Goal: Transaction & Acquisition: Purchase product/service

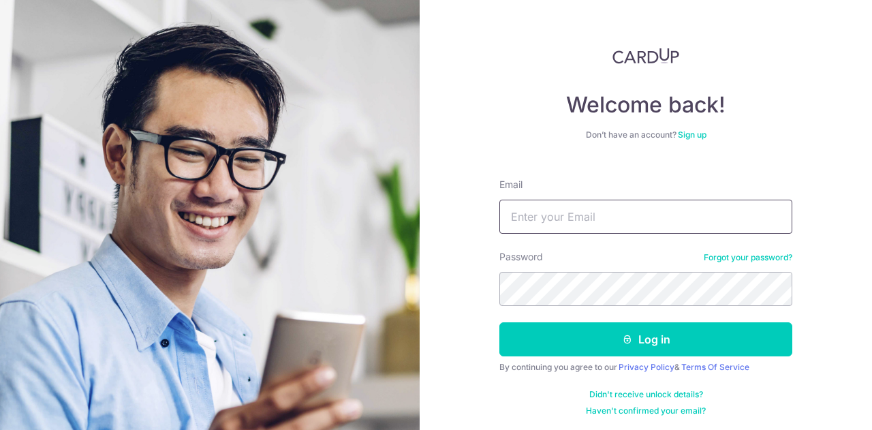
click at [597, 205] on input "Email" at bounding box center [645, 217] width 293 height 34
type input "gregta07@gmail.com"
click at [499, 322] on button "Log in" at bounding box center [645, 339] width 293 height 34
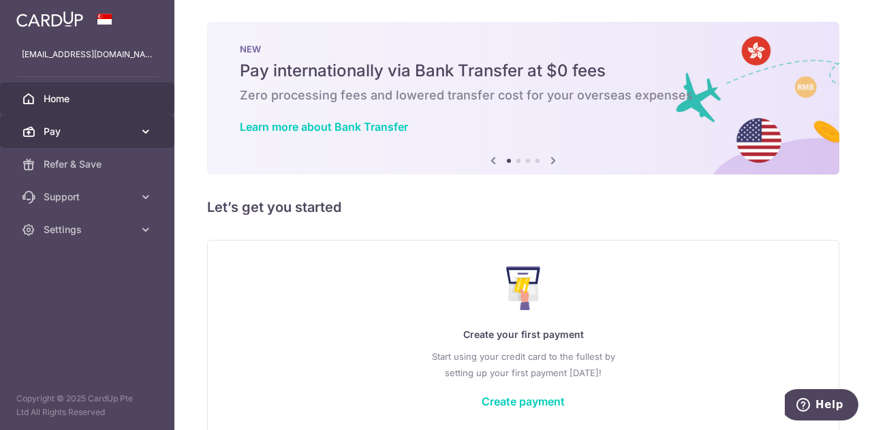
click at [109, 133] on span "Pay" at bounding box center [89, 132] width 90 height 14
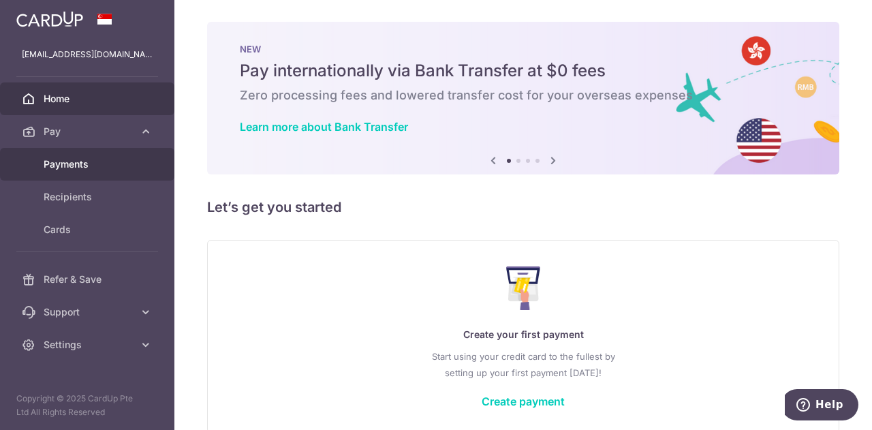
click at [85, 157] on div at bounding box center [440, 217] width 881 height 434
click at [98, 164] on span "Payments" at bounding box center [89, 164] width 90 height 14
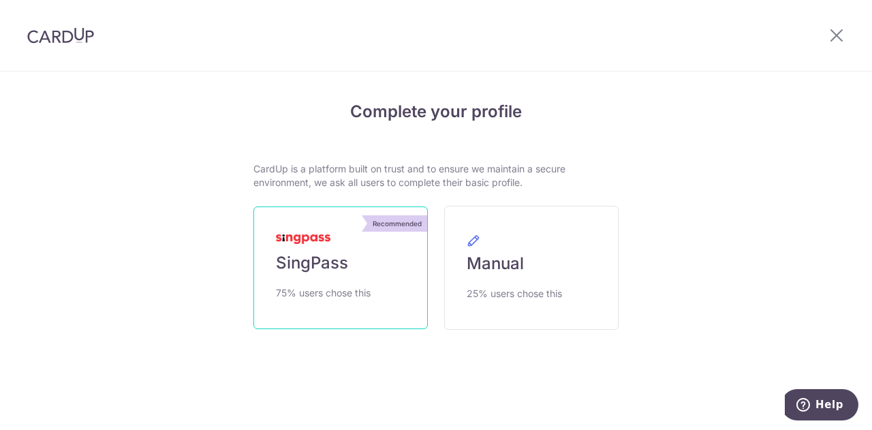
click at [361, 262] on link "Recommended SingPass 75% users chose this" at bounding box center [340, 267] width 174 height 123
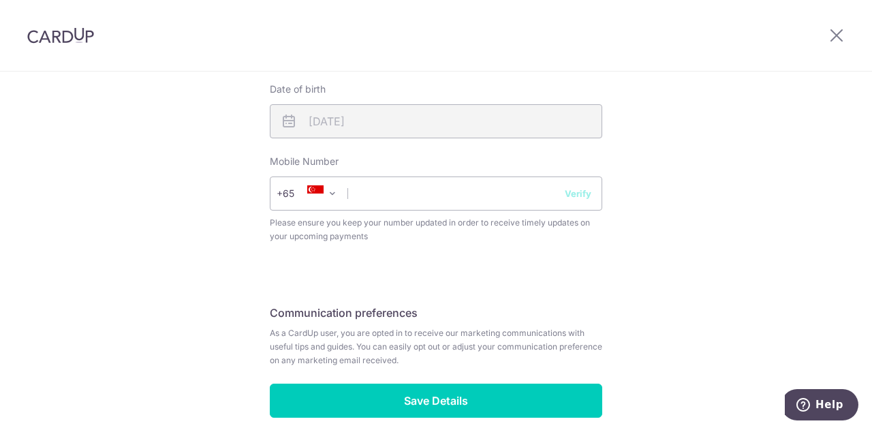
scroll to position [634, 0]
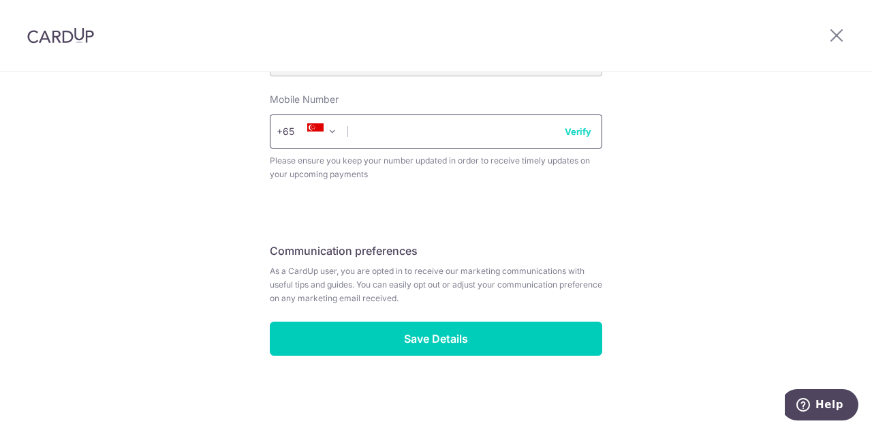
click at [471, 138] on input "text" at bounding box center [436, 131] width 332 height 34
type input "91371248"
click at [584, 129] on button "Verify" at bounding box center [578, 132] width 27 height 14
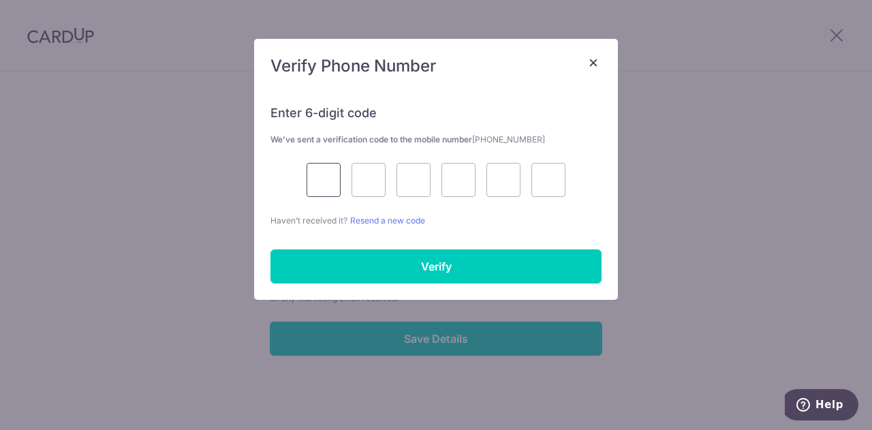
click at [325, 174] on input "text" at bounding box center [324, 180] width 34 height 34
type input "4"
type input "0"
type input "2"
type input "7"
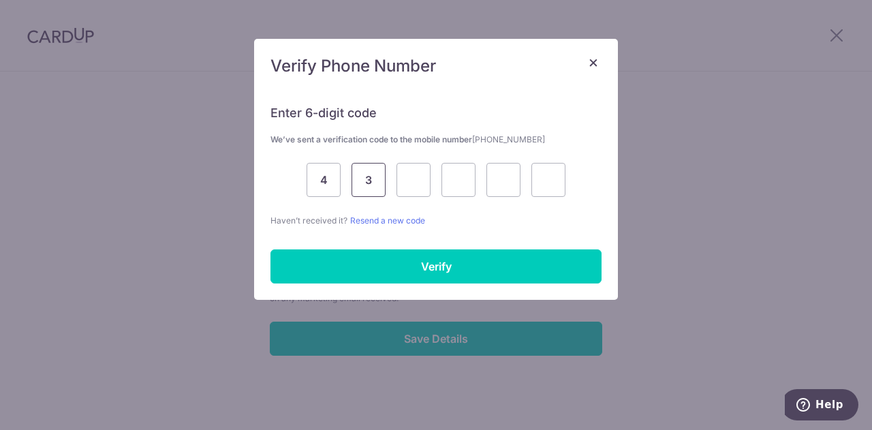
type input "3"
type input "0"
type input "2"
type input "5"
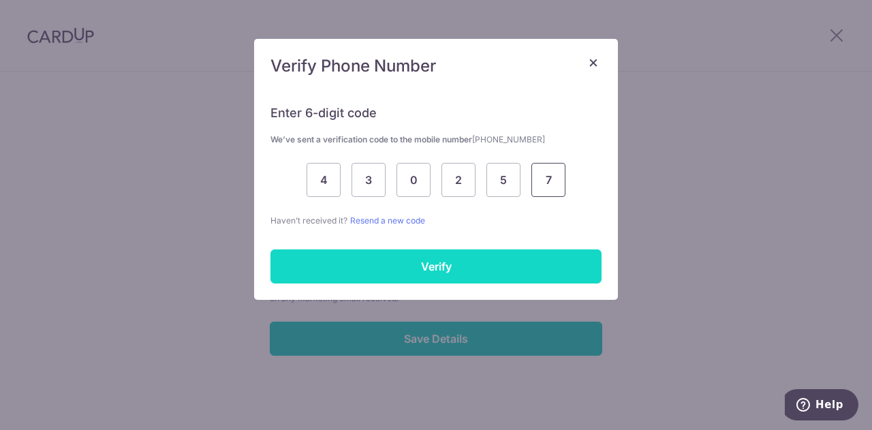
type input "7"
click at [520, 251] on input "Verify" at bounding box center [435, 266] width 331 height 34
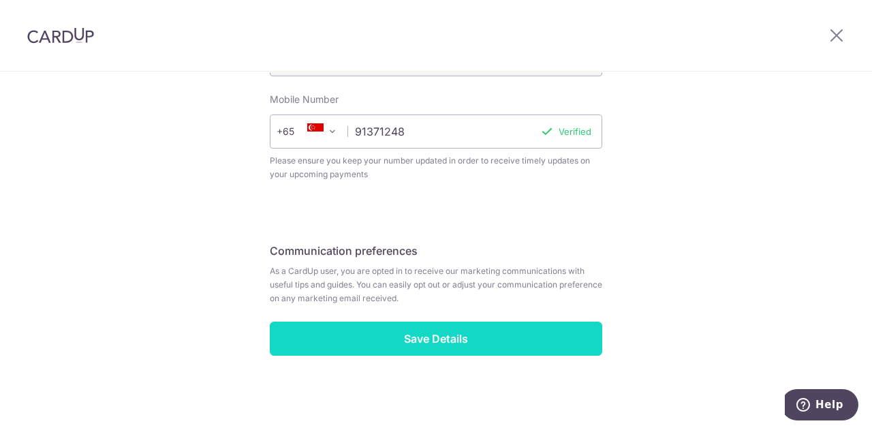
click at [514, 330] on input "Save Details" at bounding box center [436, 339] width 332 height 34
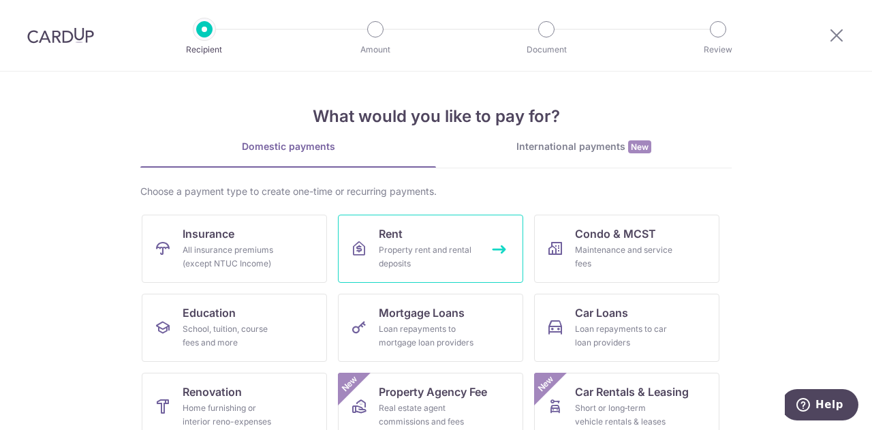
scroll to position [178, 0]
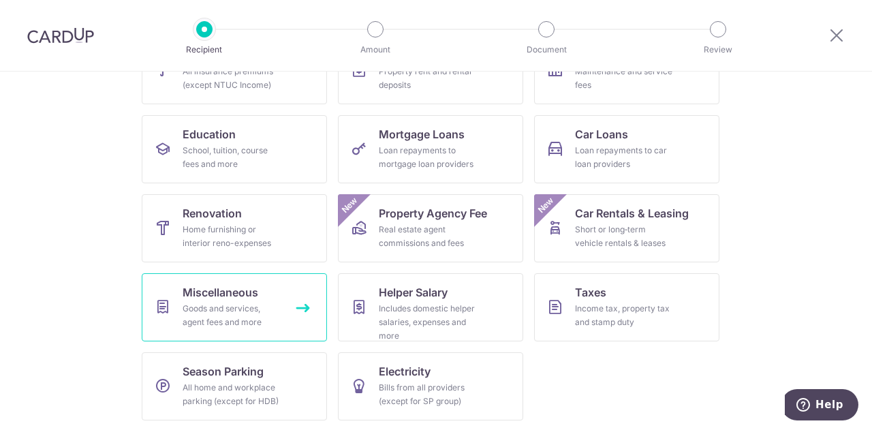
click at [253, 302] on div "Goods and services, agent fees and more" at bounding box center [232, 315] width 98 height 27
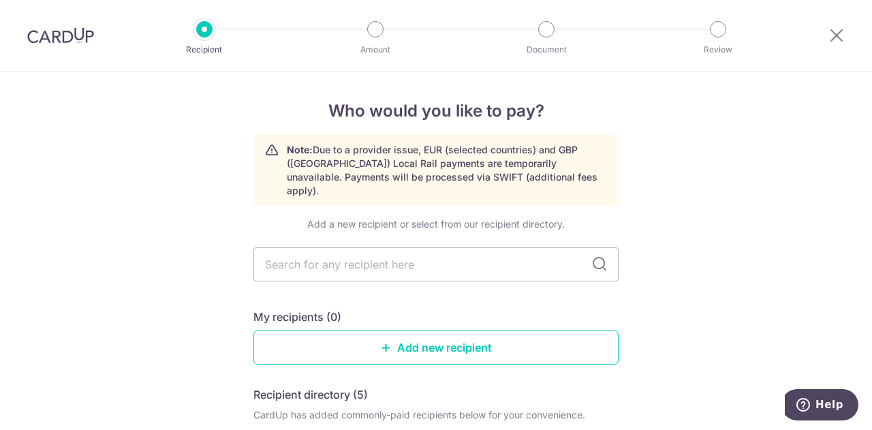
scroll to position [68, 0]
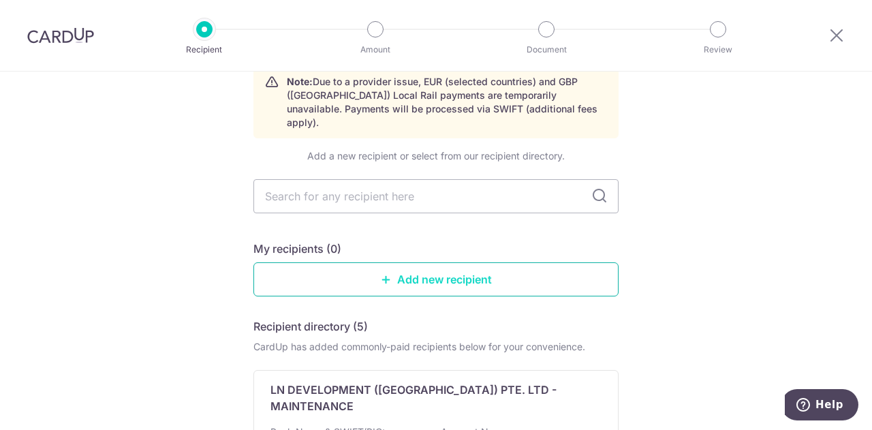
click at [492, 273] on link "Add new recipient" at bounding box center [435, 279] width 365 height 34
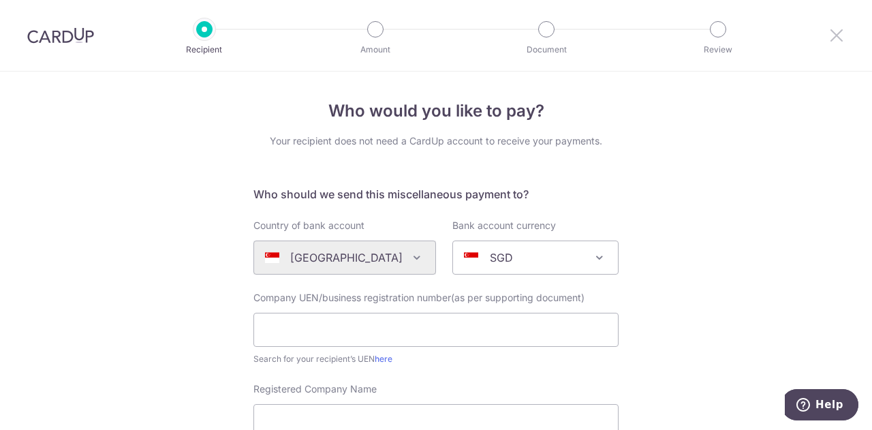
drag, startPoint x: 837, startPoint y: 32, endPoint x: 514, endPoint y: 59, distance: 324.7
click at [837, 32] on icon at bounding box center [836, 35] width 16 height 17
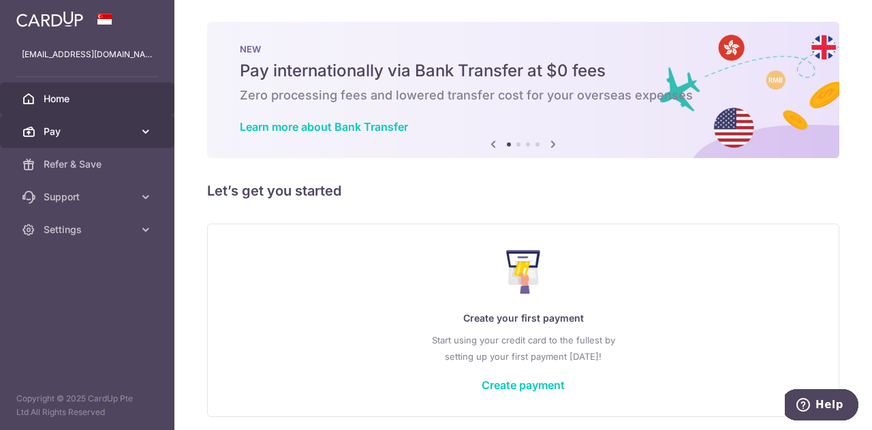
click at [139, 130] on link "Pay" at bounding box center [87, 131] width 174 height 33
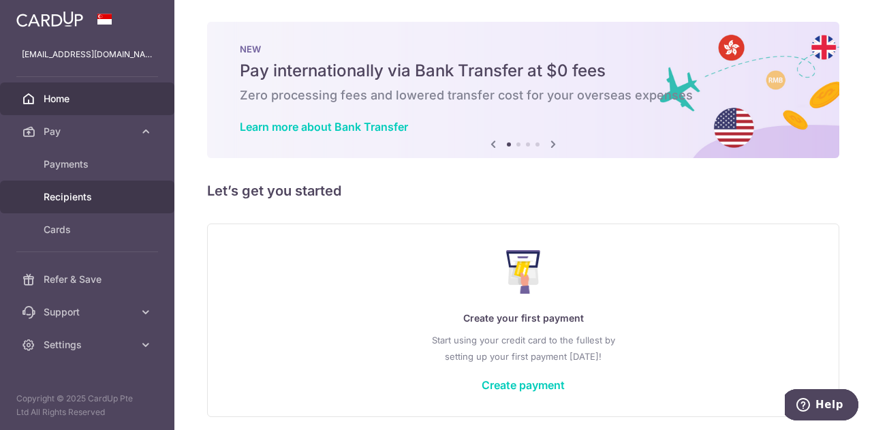
click at [103, 190] on span "Recipients" at bounding box center [89, 197] width 90 height 14
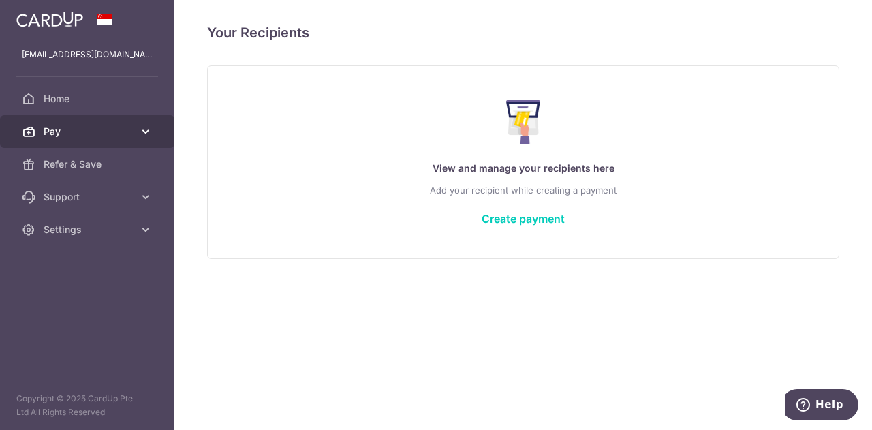
click at [150, 119] on link "Pay" at bounding box center [87, 131] width 174 height 33
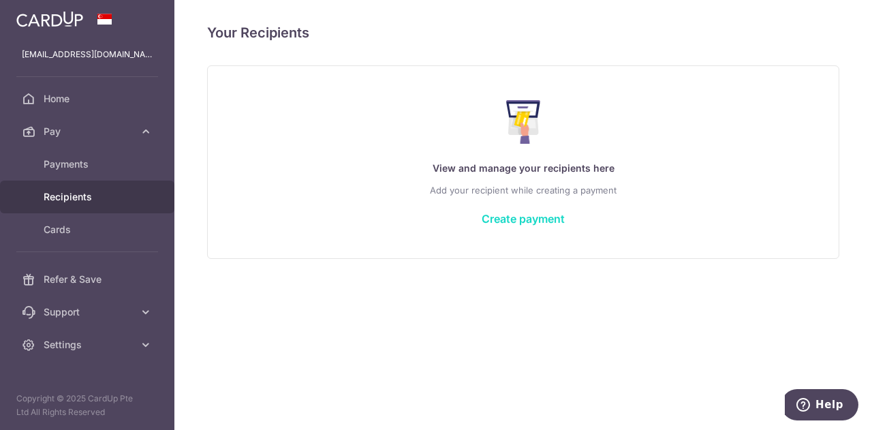
click at [537, 218] on link "Create payment" at bounding box center [523, 219] width 83 height 14
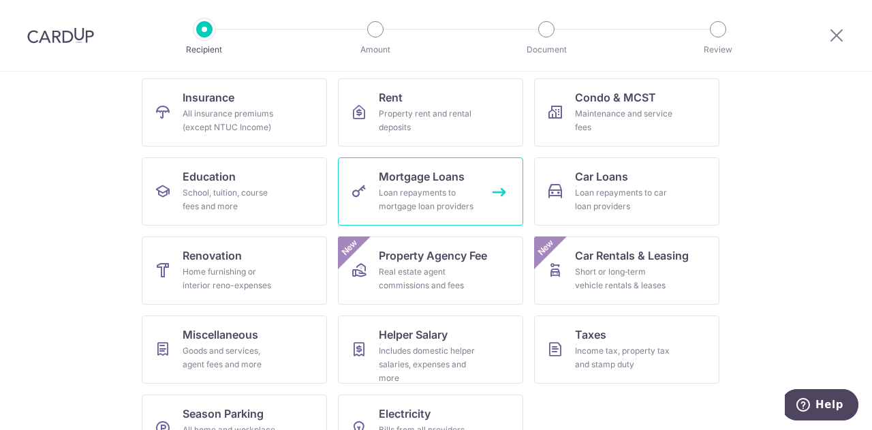
scroll to position [178, 0]
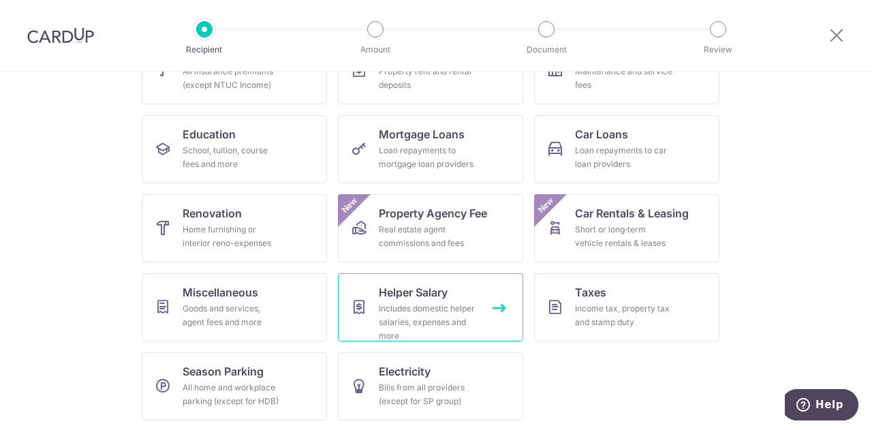
click at [443, 302] on div "Includes domestic helper salaries, expenses and more" at bounding box center [428, 322] width 98 height 41
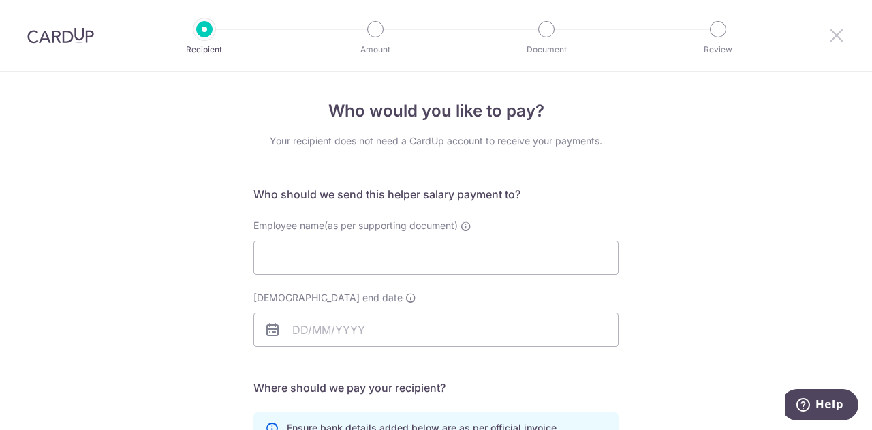
click at [831, 35] on icon at bounding box center [836, 35] width 16 height 17
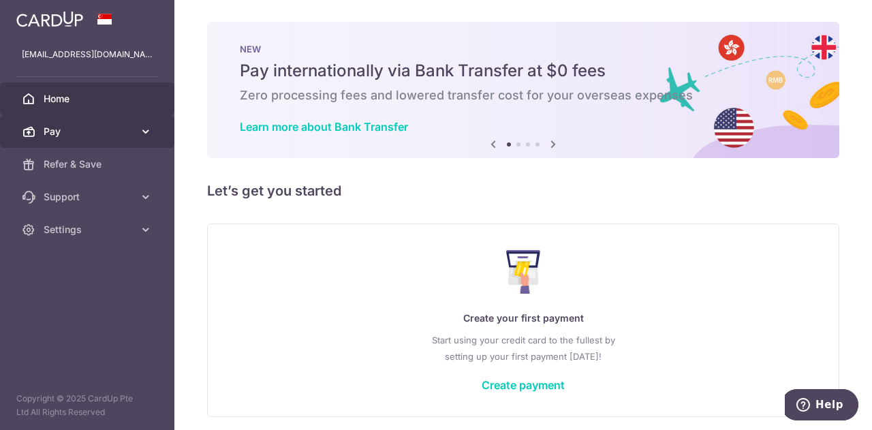
click at [97, 133] on span "Pay" at bounding box center [89, 132] width 90 height 14
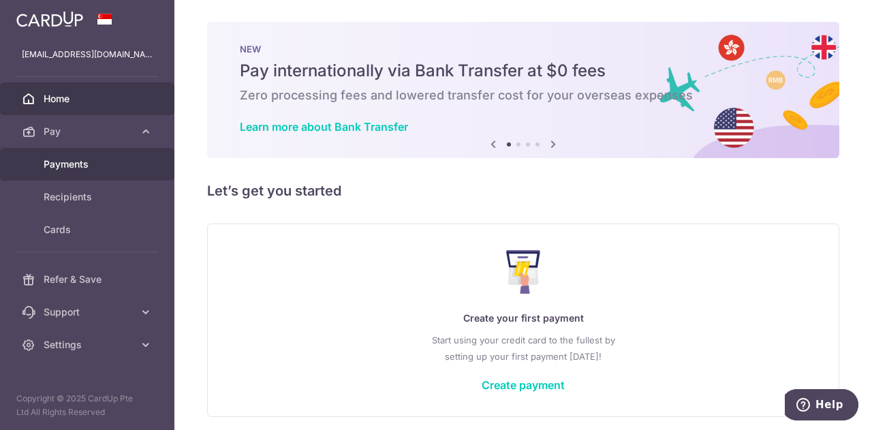
click at [87, 159] on span "Payments" at bounding box center [89, 164] width 90 height 14
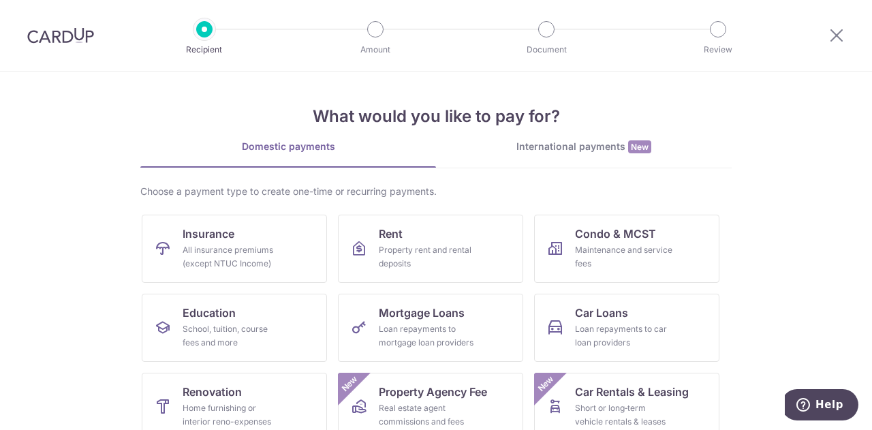
click at [527, 146] on div "International payments New" at bounding box center [584, 147] width 296 height 14
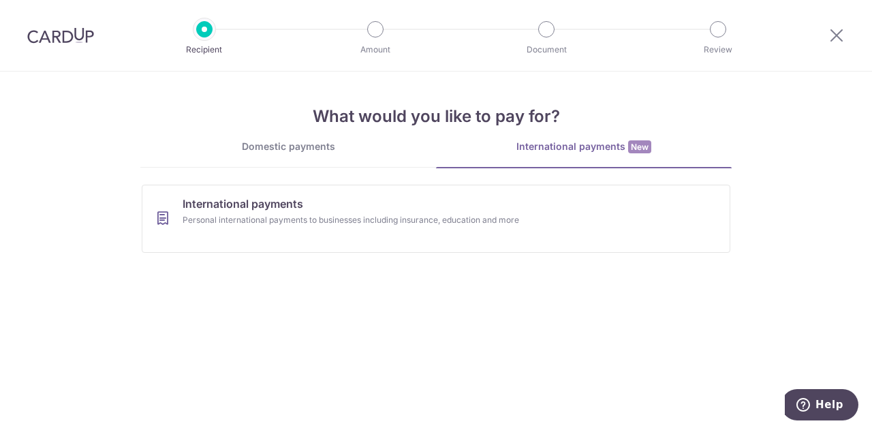
click at [324, 151] on div "Domestic payments" at bounding box center [288, 147] width 296 height 14
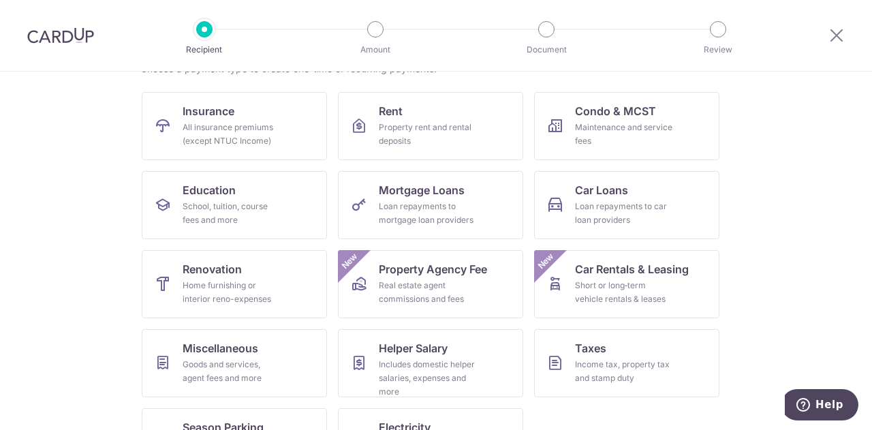
scroll to position [178, 0]
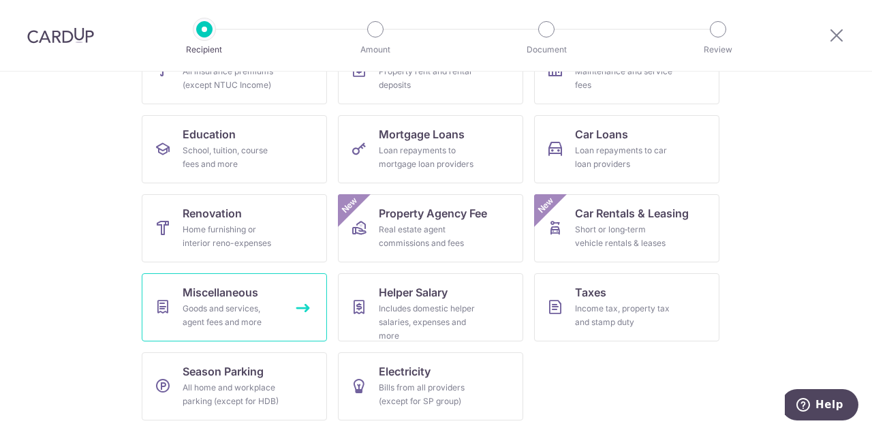
click at [257, 314] on div "Goods and services, agent fees and more" at bounding box center [232, 315] width 98 height 27
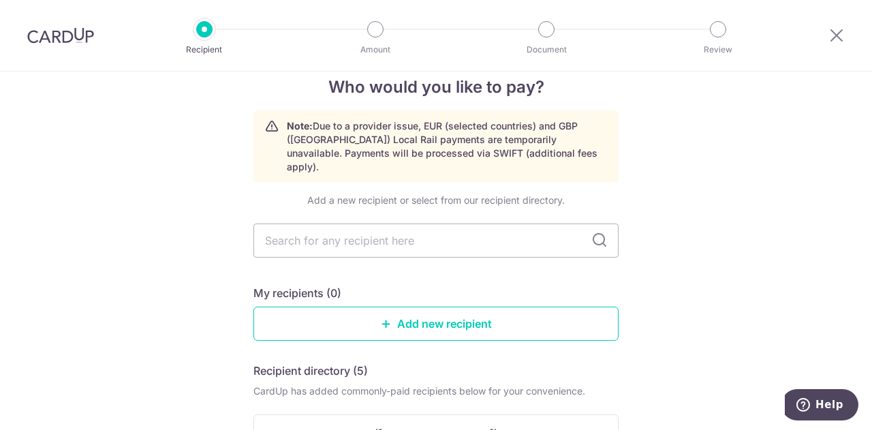
scroll to position [25, 0]
click at [484, 306] on link "Add new recipient" at bounding box center [435, 323] width 365 height 34
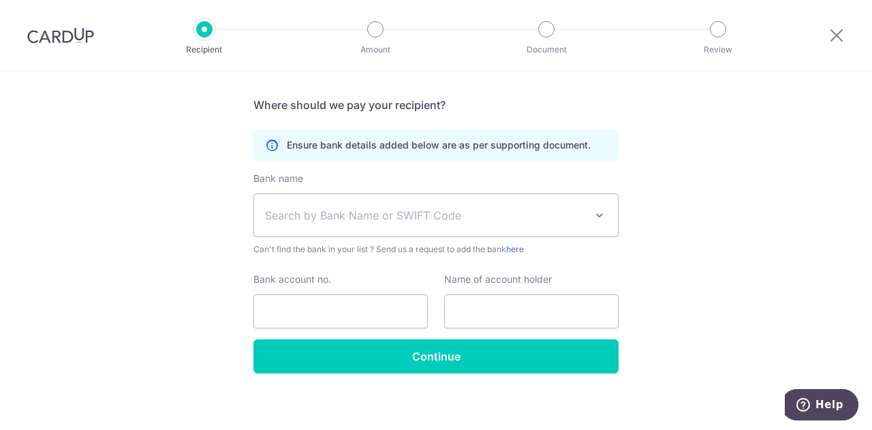
scroll to position [480, 0]
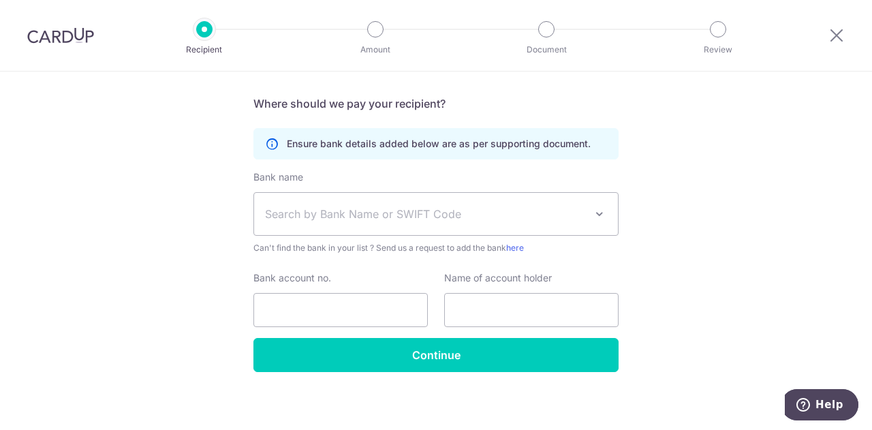
click at [463, 210] on span "Search by Bank Name or SWIFT Code" at bounding box center [425, 214] width 320 height 16
click at [478, 206] on span "Search by Bank Name or SWIFT Code" at bounding box center [425, 214] width 320 height 16
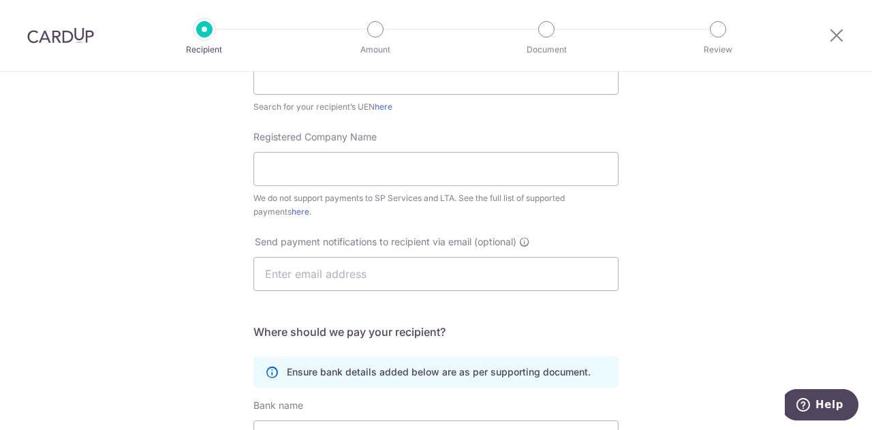
scroll to position [140, 0]
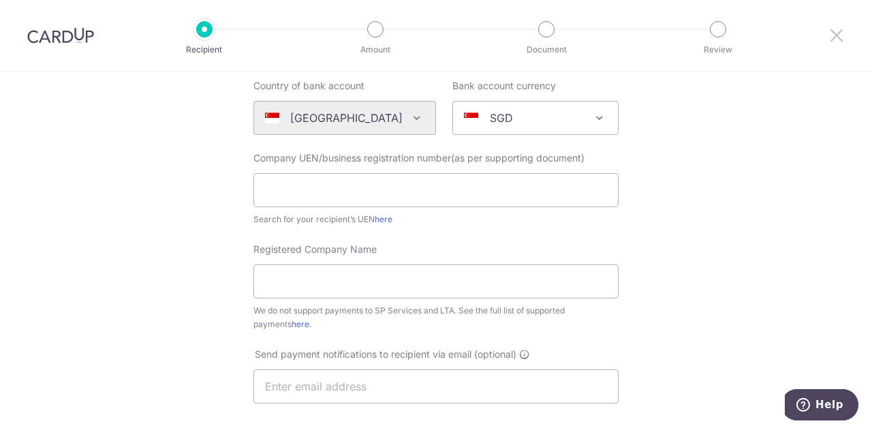
click at [838, 37] on icon at bounding box center [836, 35] width 16 height 17
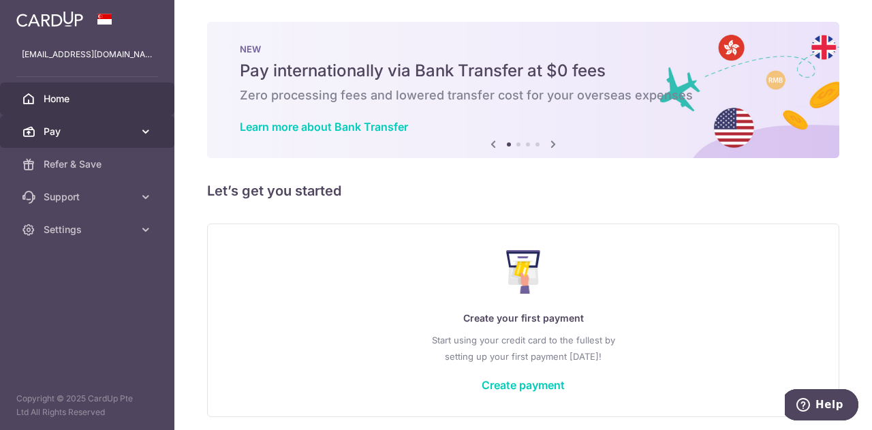
click at [95, 134] on span "Pay" at bounding box center [89, 132] width 90 height 14
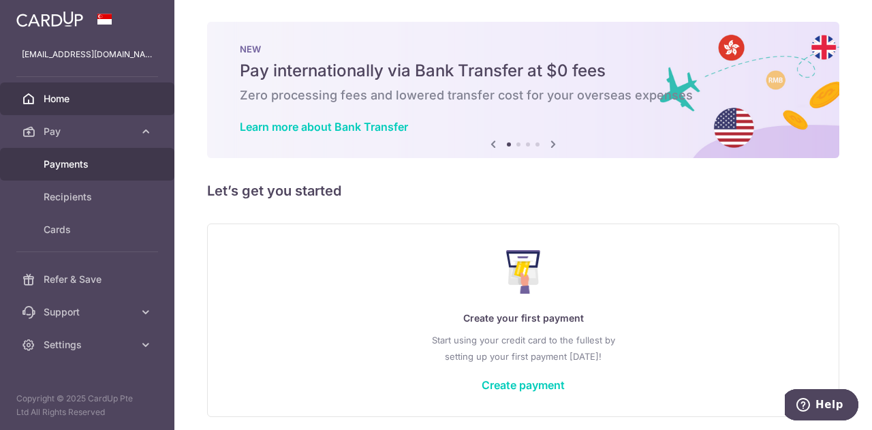
click at [80, 157] on span "Payments" at bounding box center [89, 164] width 90 height 14
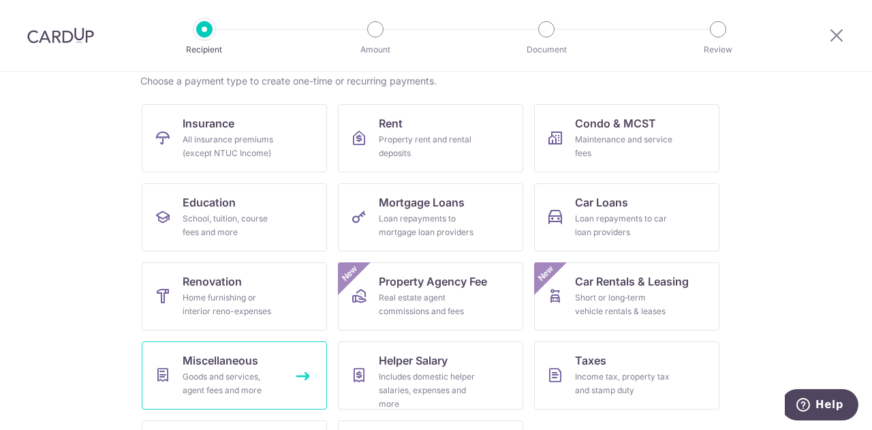
scroll to position [178, 0]
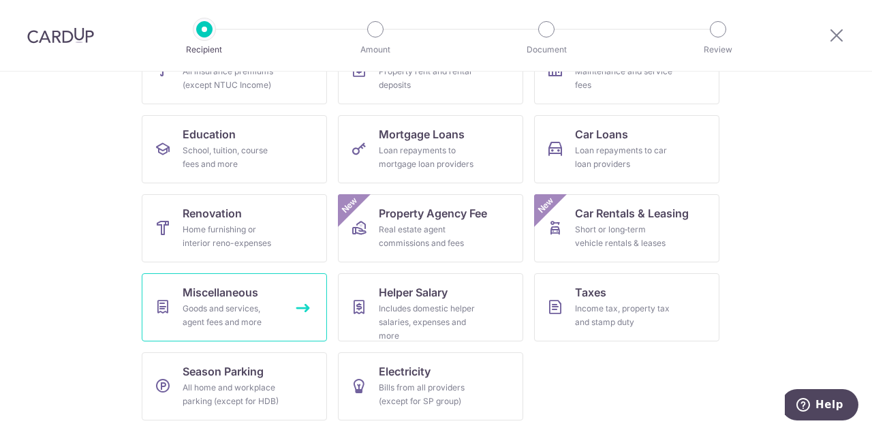
click at [228, 309] on div "Goods and services, agent fees and more" at bounding box center [232, 315] width 98 height 27
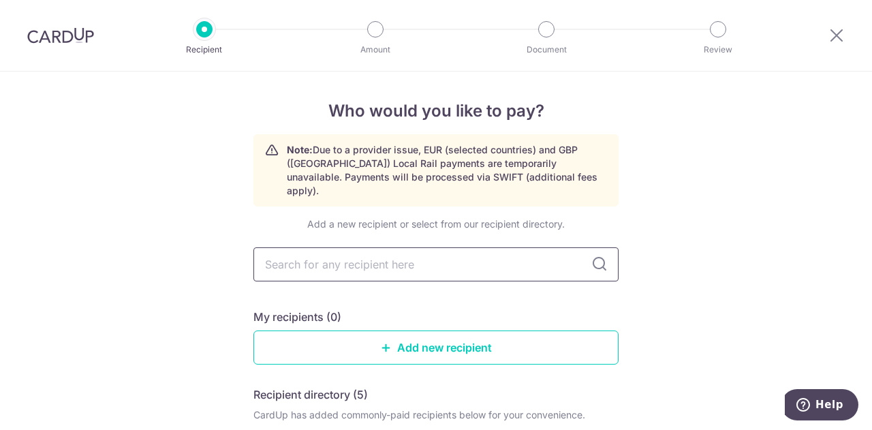
scroll to position [68, 0]
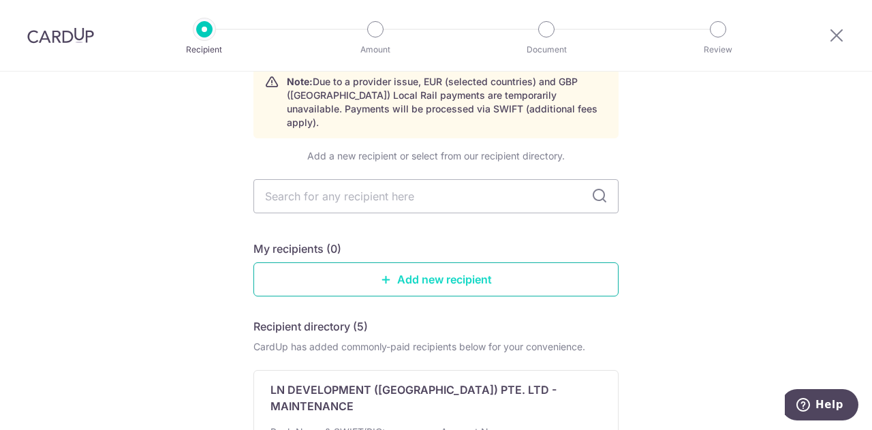
click at [484, 264] on link "Add new recipient" at bounding box center [435, 279] width 365 height 34
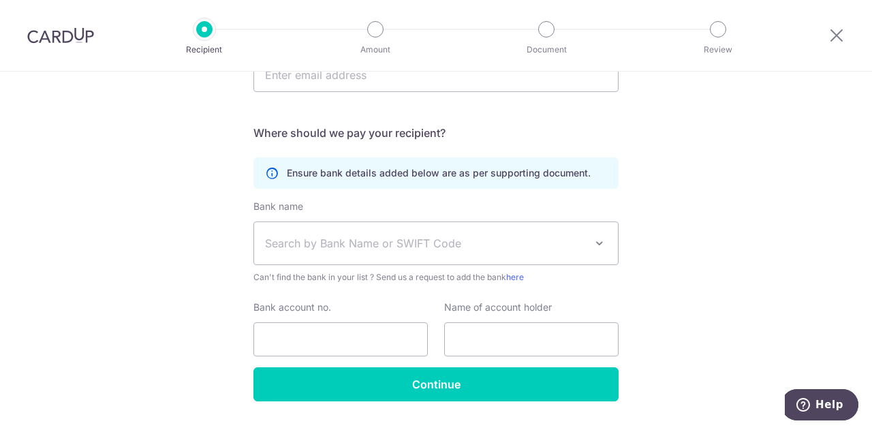
scroll to position [485, 0]
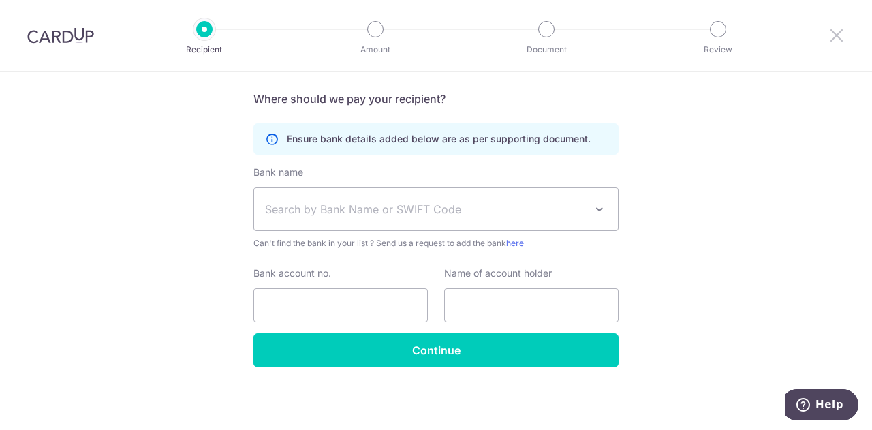
drag, startPoint x: 841, startPoint y: 35, endPoint x: 490, endPoint y: 54, distance: 350.7
click at [841, 35] on icon at bounding box center [836, 35] width 16 height 17
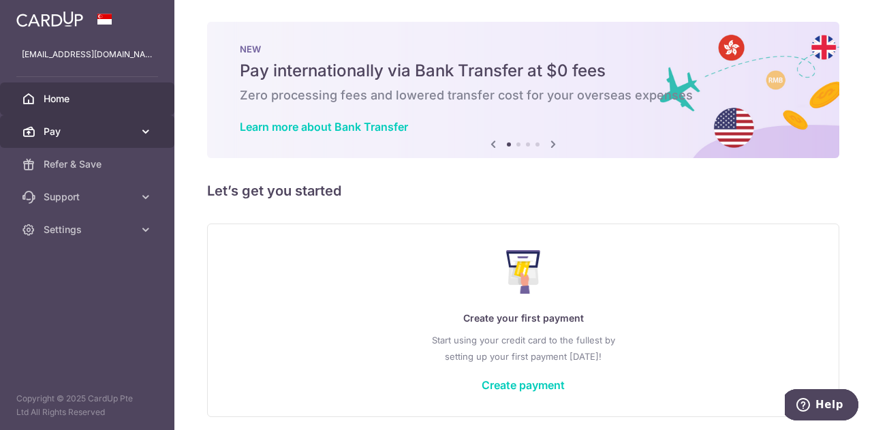
click at [142, 130] on icon at bounding box center [146, 132] width 14 height 14
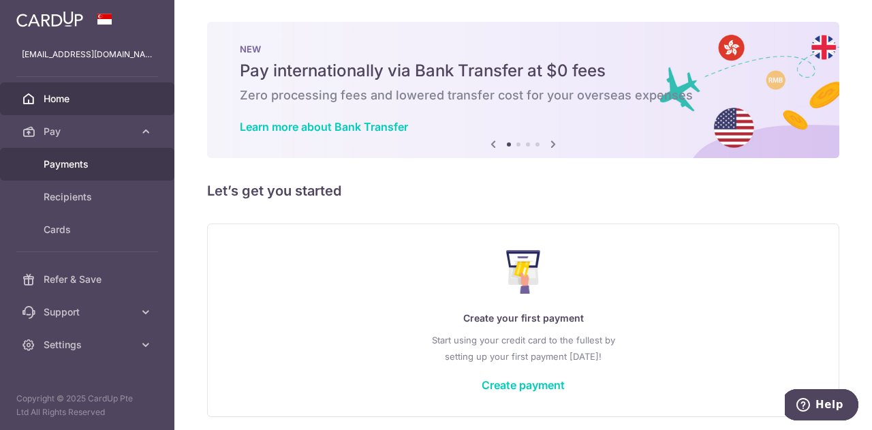
click at [84, 160] on span "Payments" at bounding box center [89, 164] width 90 height 14
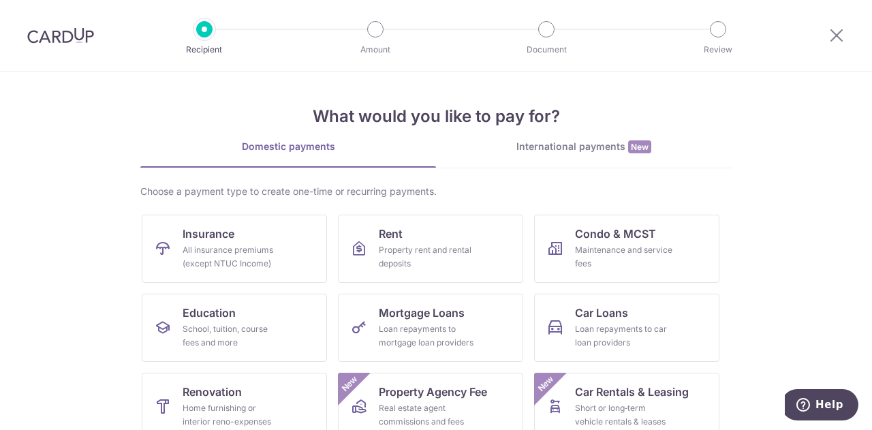
click at [540, 149] on div "International payments New" at bounding box center [584, 147] width 296 height 14
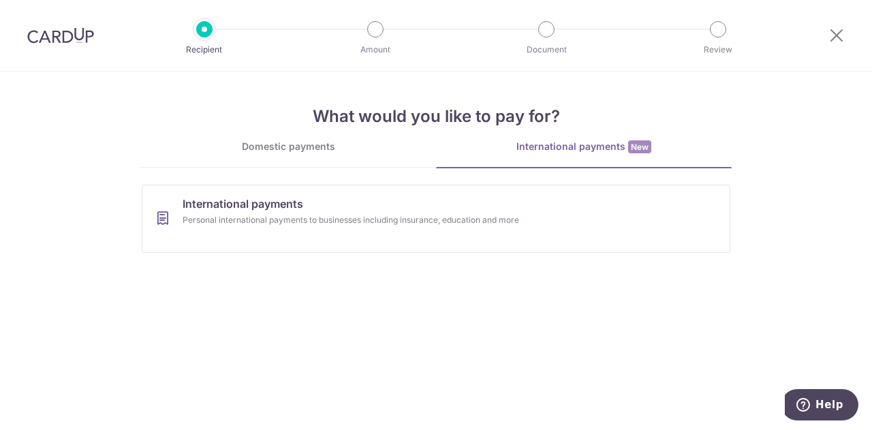
click at [302, 148] on div "Domestic payments" at bounding box center [288, 147] width 296 height 14
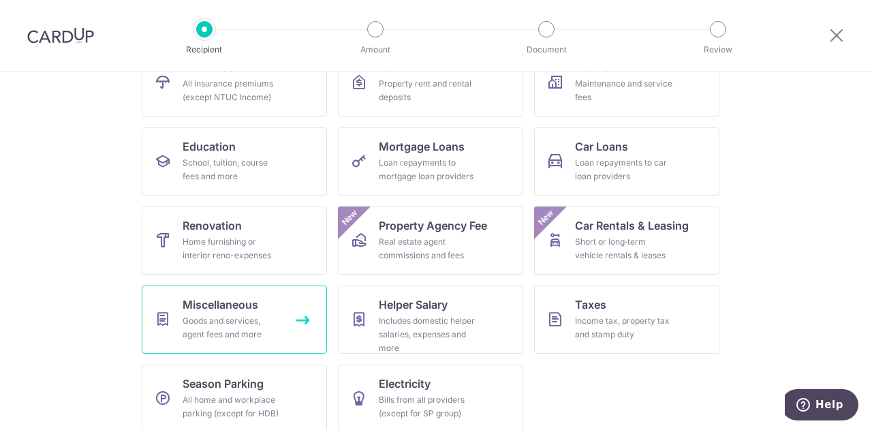
scroll to position [178, 0]
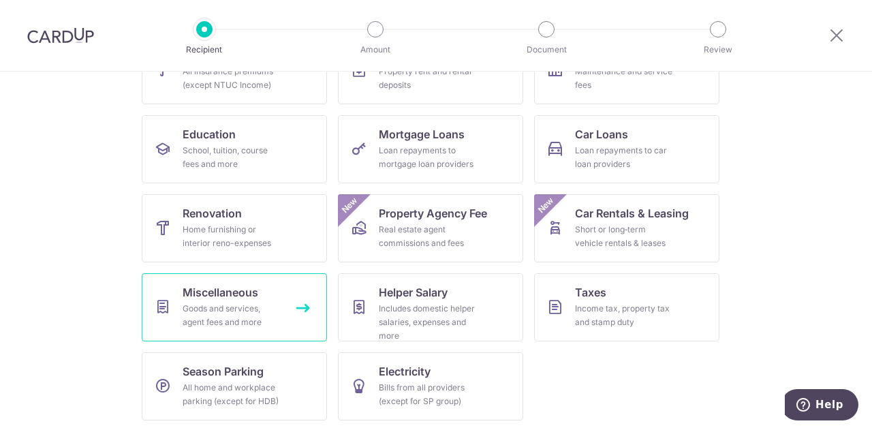
click at [230, 298] on span "Miscellaneous" at bounding box center [221, 292] width 76 height 16
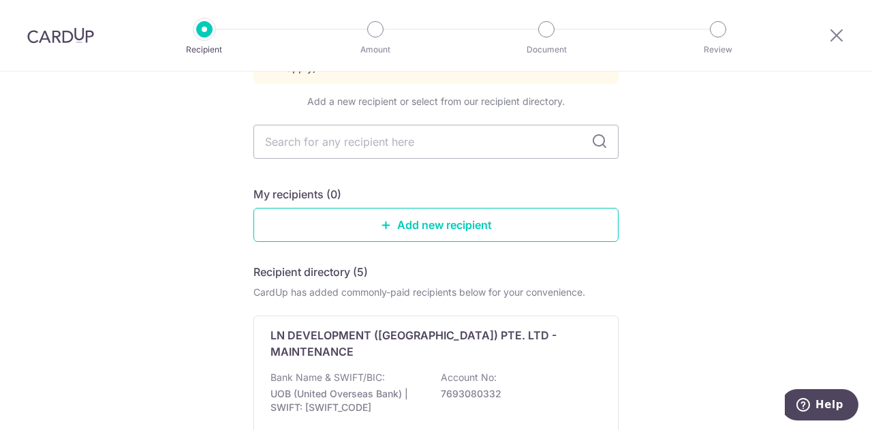
scroll to position [136, 0]
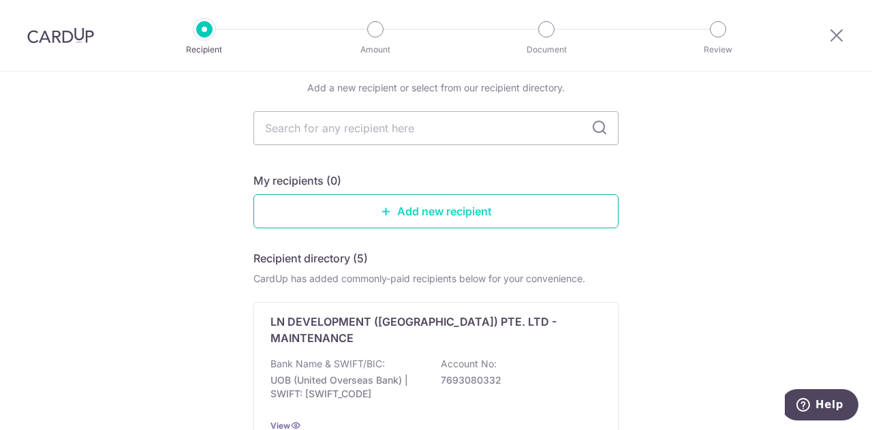
click at [461, 198] on link "Add new recipient" at bounding box center [435, 211] width 365 height 34
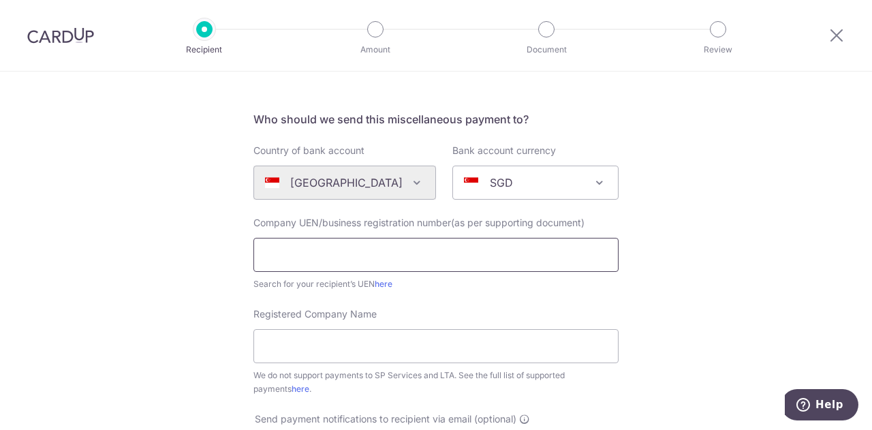
scroll to position [136, 0]
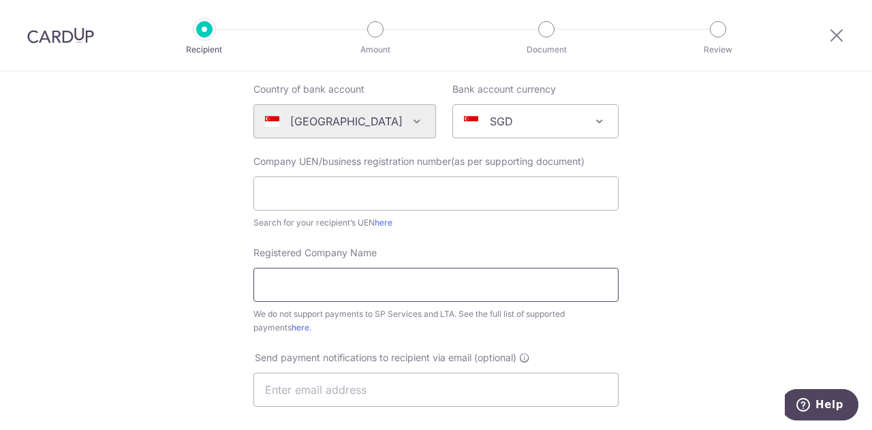
click at [429, 285] on input "Registered Company Name" at bounding box center [435, 285] width 365 height 34
type input "w"
type input "WISE ASIA-PACIFIC PTE LTD"
drag, startPoint x: 473, startPoint y: 286, endPoint x: 181, endPoint y: 282, distance: 291.6
click at [190, 282] on div "Who would you like to pay? Your recipient does not need a CardUp account to rec…" at bounding box center [436, 357] width 872 height 845
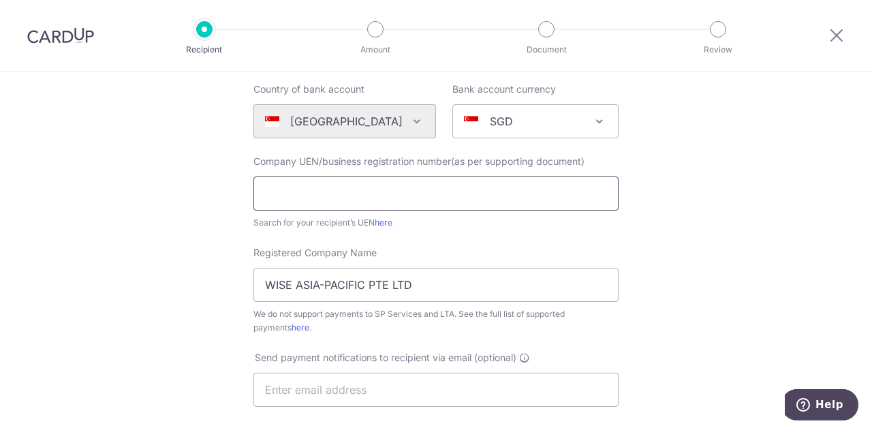
click at [358, 182] on input "text" at bounding box center [435, 193] width 365 height 34
paste input "201422384R"
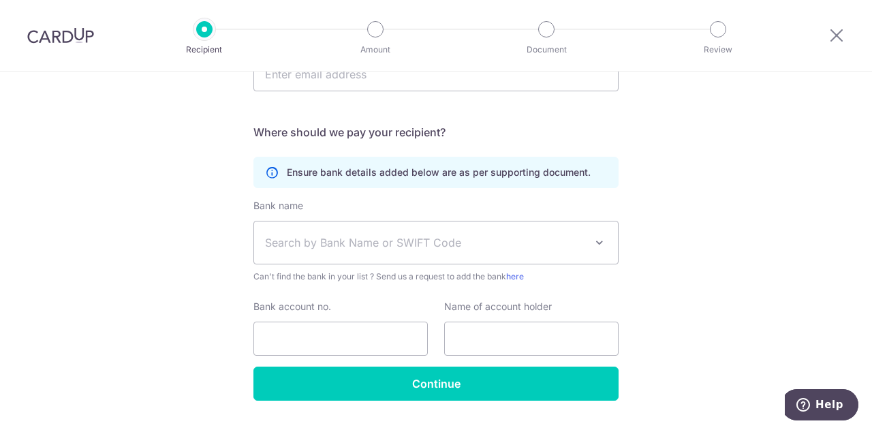
scroll to position [477, 0]
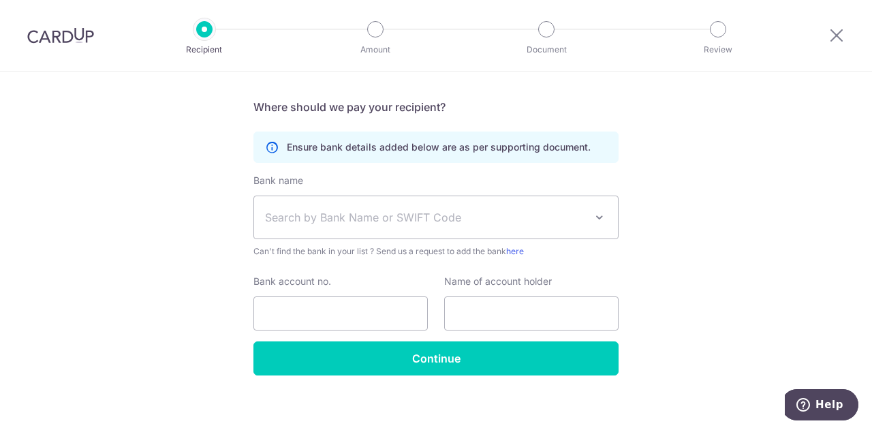
type input "201422384R"
click at [489, 219] on span "Search by Bank Name or SWIFT Code" at bounding box center [425, 217] width 320 height 16
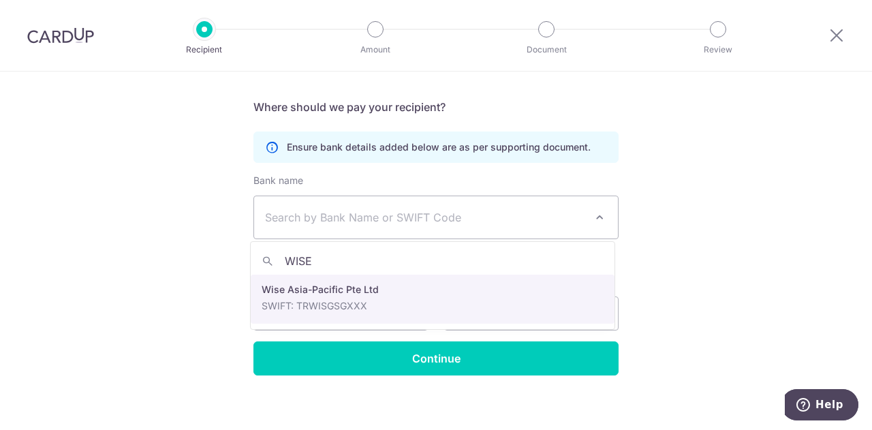
type input "WISE"
select select "22417"
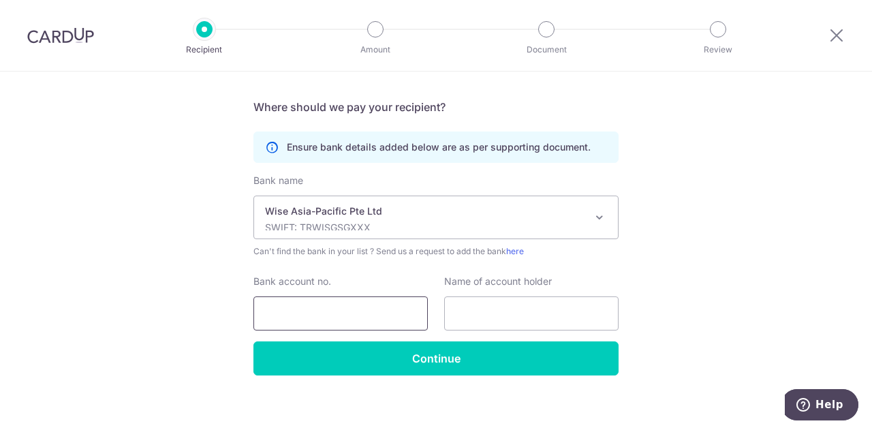
click at [371, 306] on input "Bank account no." at bounding box center [340, 313] width 174 height 34
paste input "24897860"
type input "24897860"
click at [520, 313] on input "text" at bounding box center [531, 313] width 174 height 34
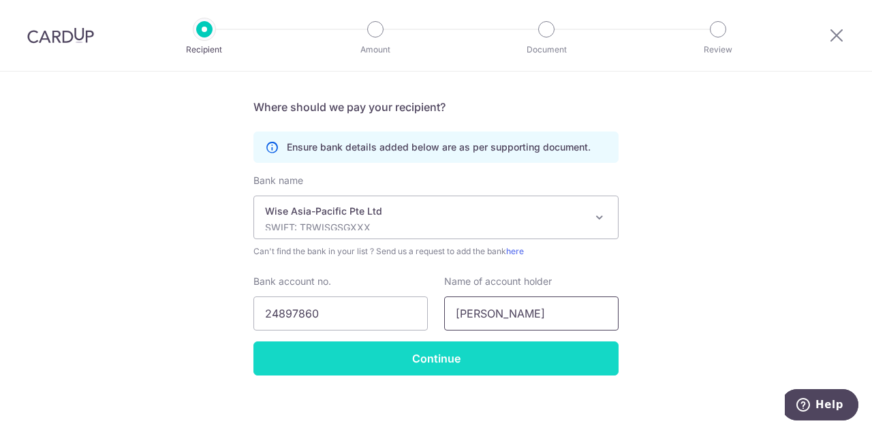
type input "[PERSON_NAME]"
click at [543, 361] on input "Continue" at bounding box center [435, 358] width 365 height 34
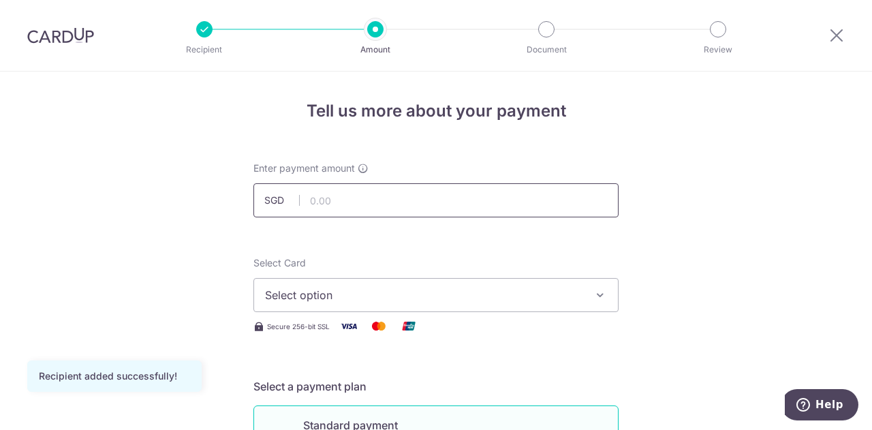
click at [559, 195] on input "text" at bounding box center [435, 200] width 365 height 34
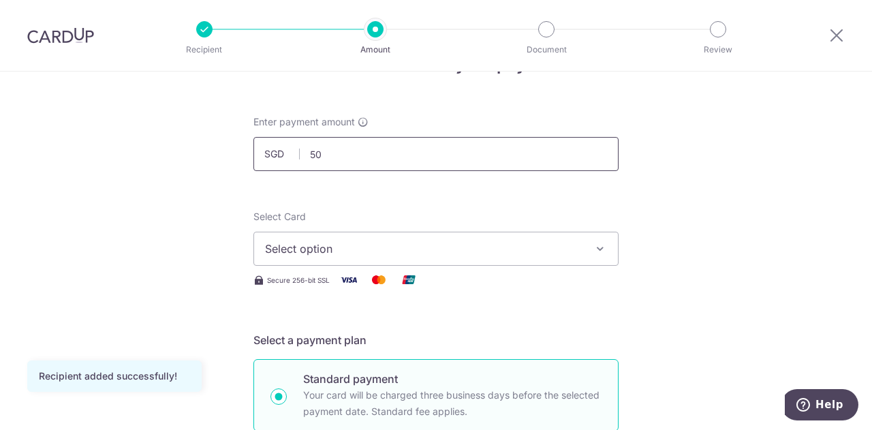
scroll to position [68, 0]
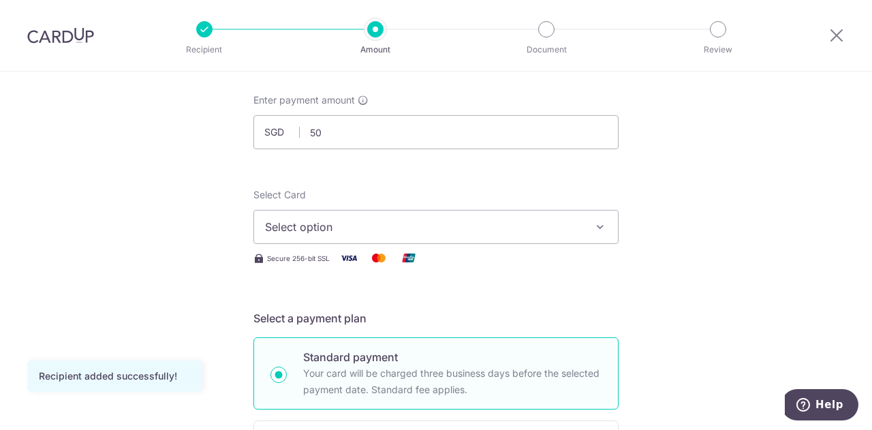
type input "50.00"
click at [574, 219] on span "Select option" at bounding box center [423, 227] width 317 height 16
click at [500, 255] on link "Add credit card" at bounding box center [436, 265] width 364 height 25
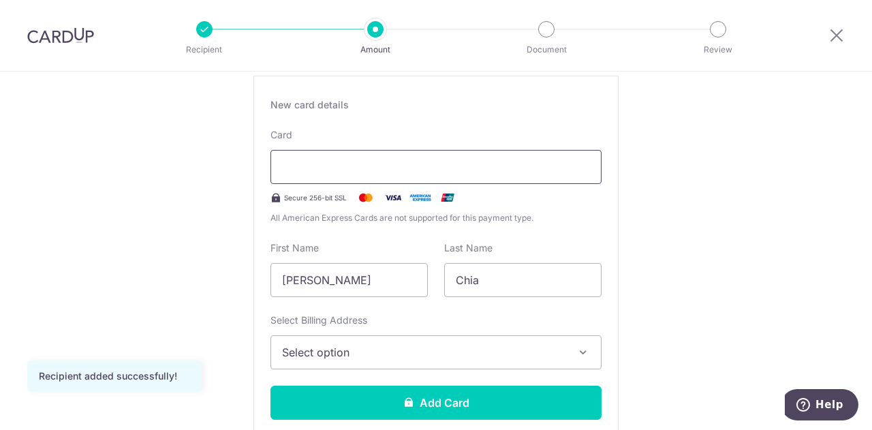
scroll to position [272, 0]
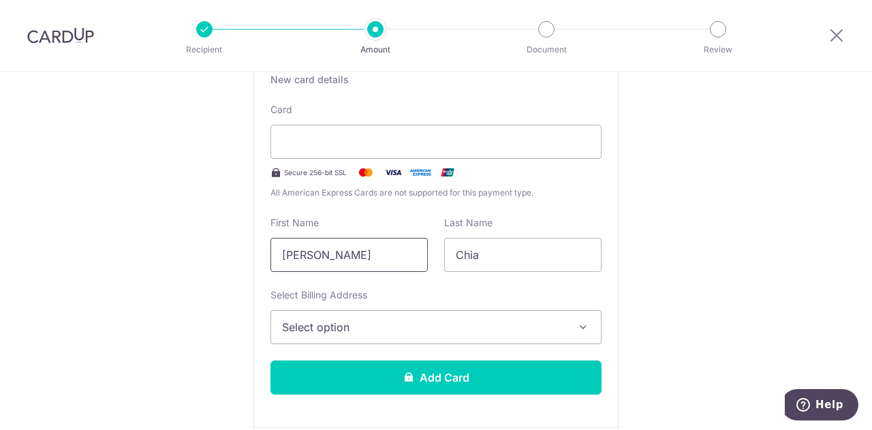
drag, startPoint x: 383, startPoint y: 260, endPoint x: 167, endPoint y: 232, distance: 217.7
type input "Gregory"
click at [512, 321] on span "Select option" at bounding box center [423, 327] width 283 height 16
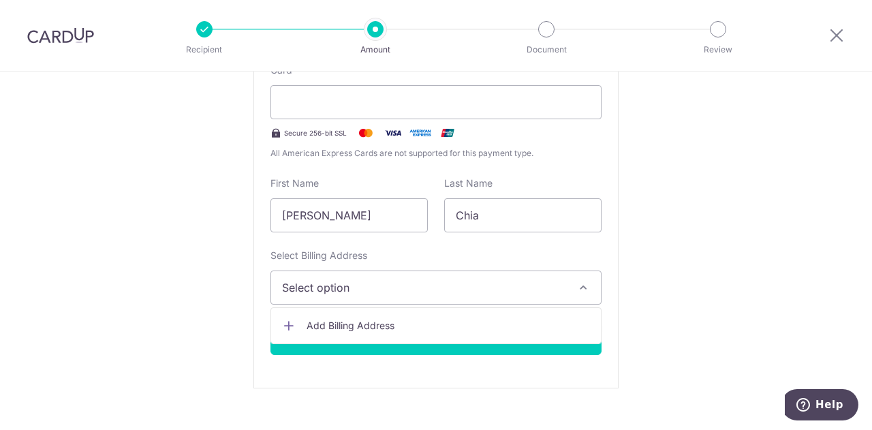
scroll to position [341, 0]
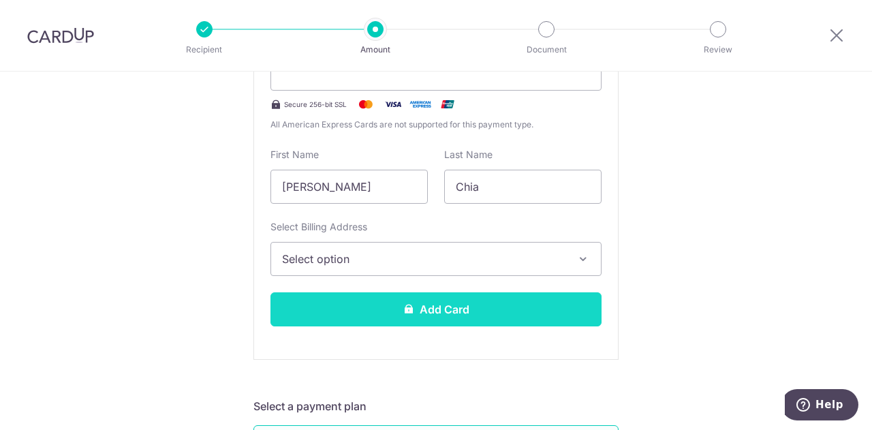
click at [525, 311] on button "Add Card" at bounding box center [435, 309] width 331 height 34
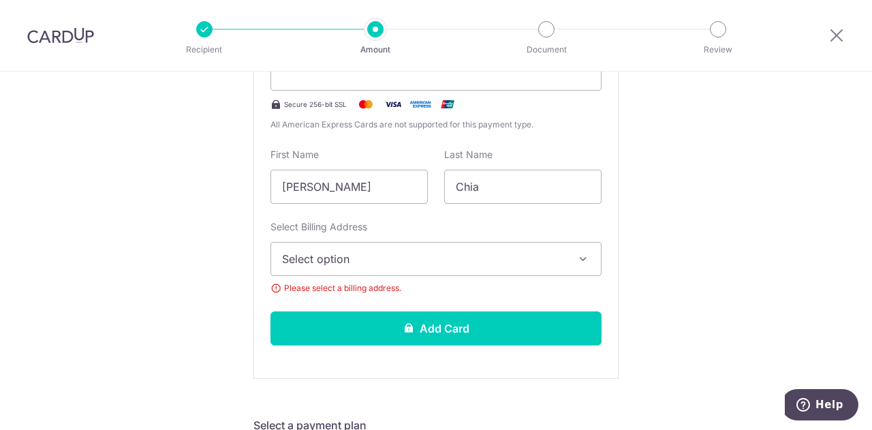
click at [565, 260] on button "Select option" at bounding box center [435, 259] width 331 height 34
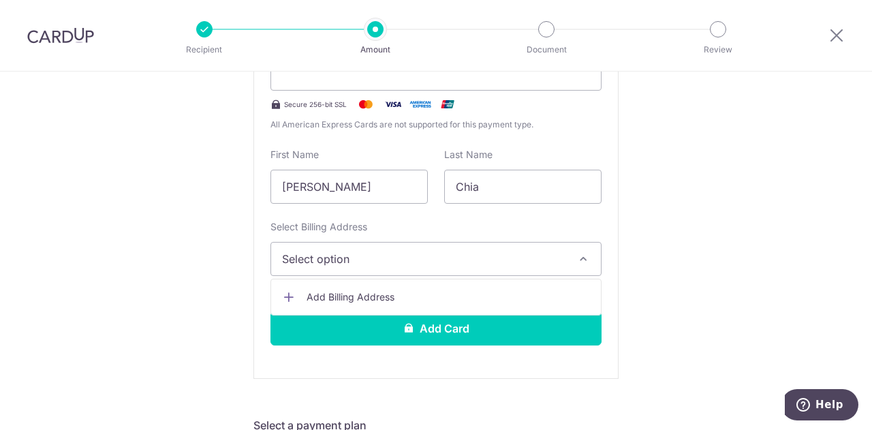
click at [400, 290] on span "Add Billing Address" at bounding box center [448, 297] width 283 height 14
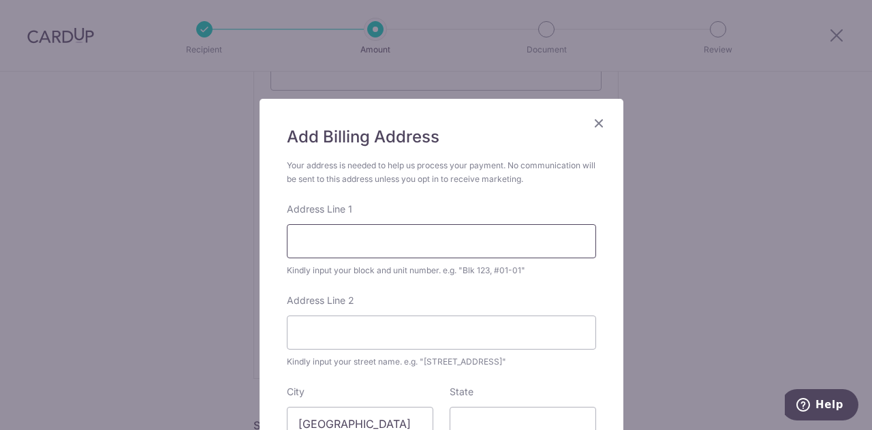
click at [483, 231] on input "Address Line 1" at bounding box center [441, 241] width 309 height 34
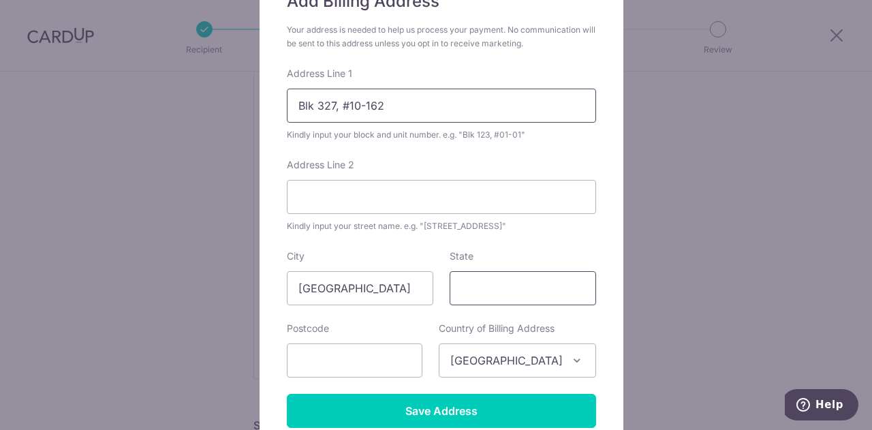
scroll to position [136, 0]
type input "Blk 327, #10-162"
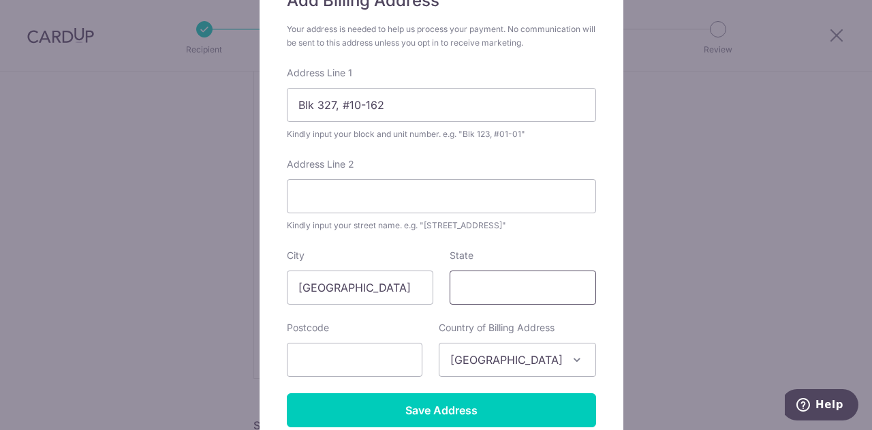
click at [508, 279] on input "State" at bounding box center [523, 287] width 146 height 34
type input "[GEOGRAPHIC_DATA]"
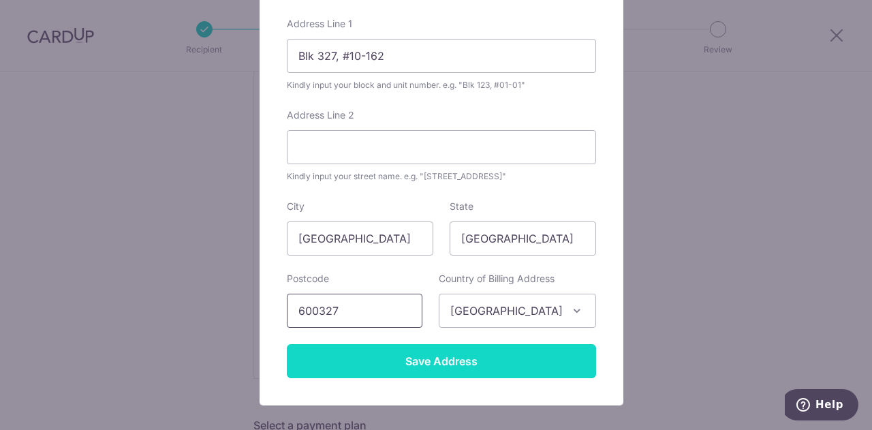
scroll to position [204, 0]
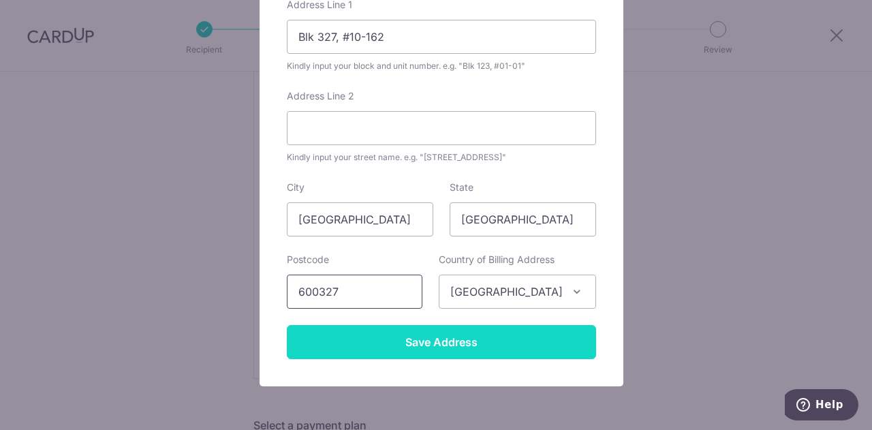
type input "600327"
click at [477, 337] on input "Save Address" at bounding box center [441, 342] width 309 height 34
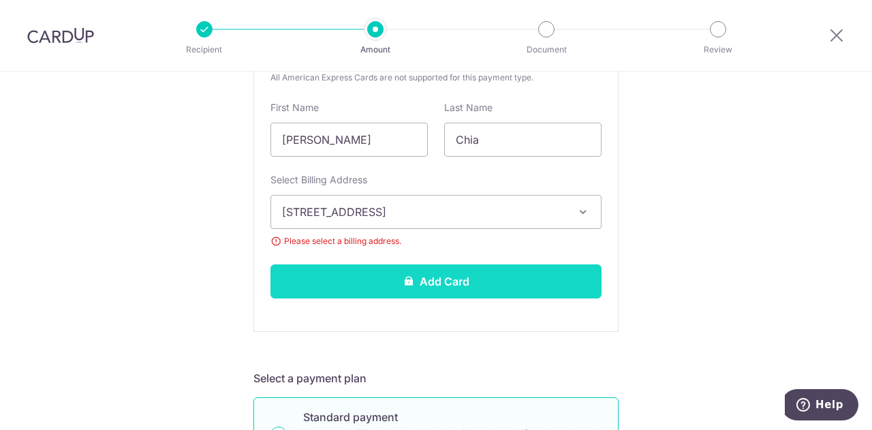
scroll to position [409, 0]
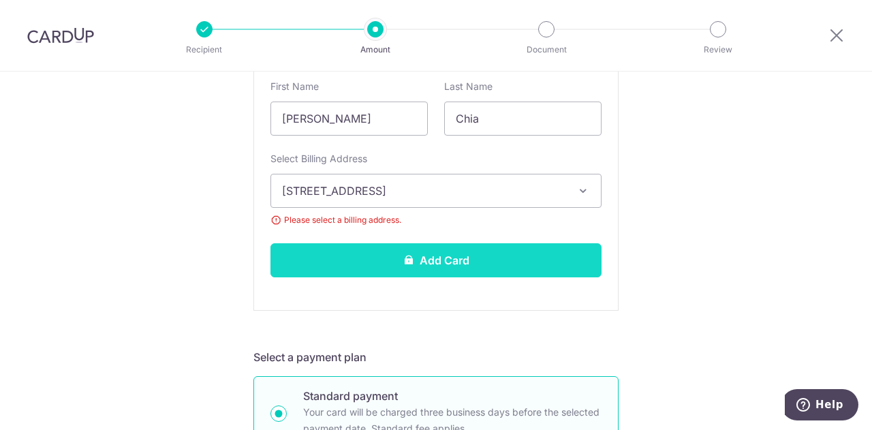
click at [492, 247] on button "Add Card" at bounding box center [435, 260] width 331 height 34
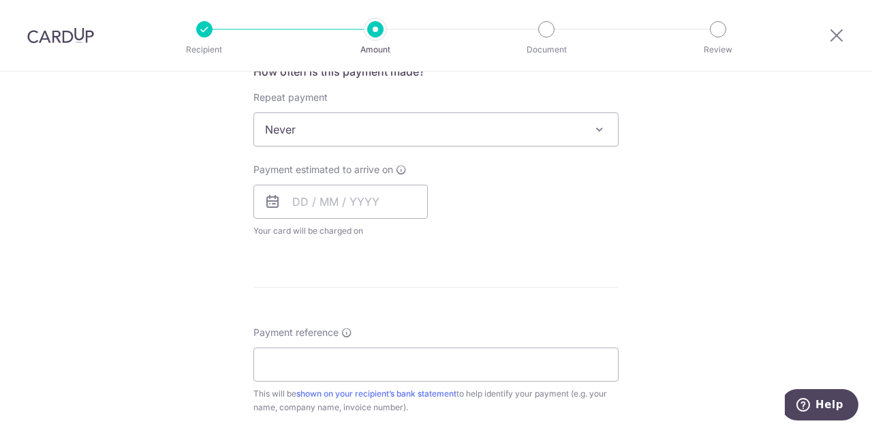
scroll to position [545, 0]
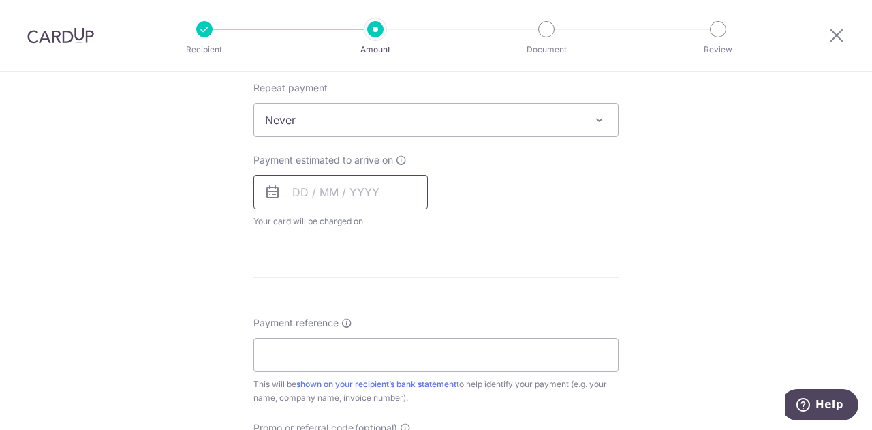
click at [292, 191] on input "text" at bounding box center [340, 192] width 174 height 34
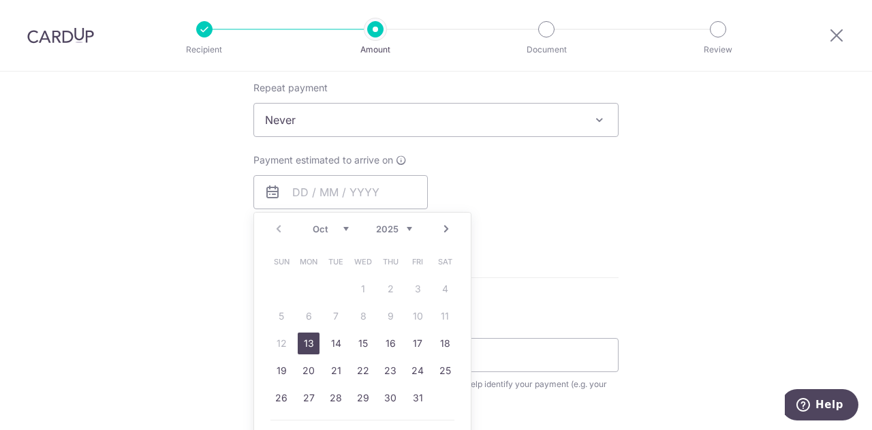
click at [298, 345] on link "13" at bounding box center [309, 343] width 22 height 22
type input "[DATE]"
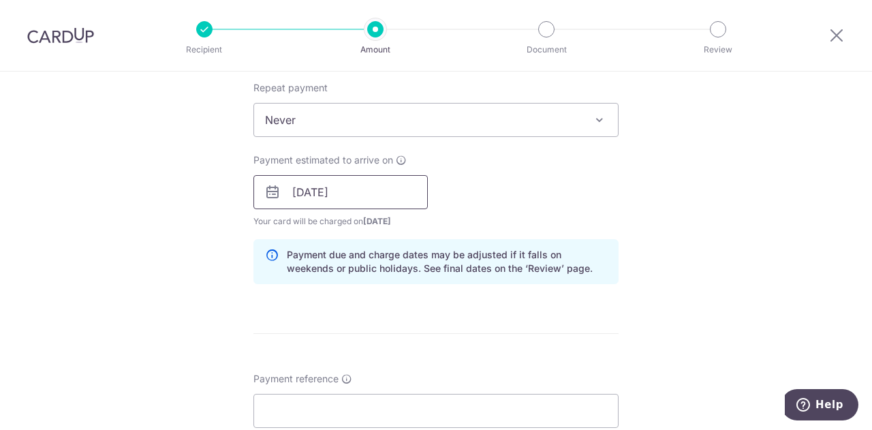
click at [315, 183] on input "[DATE]" at bounding box center [340, 192] width 174 height 34
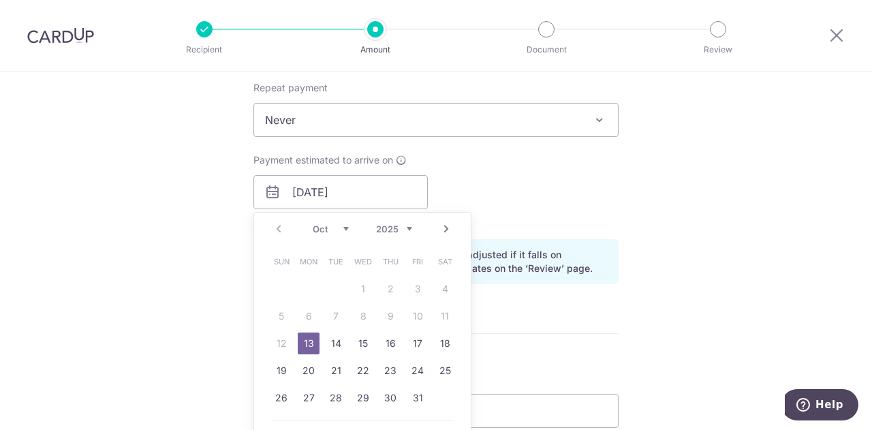
click at [309, 344] on link "13" at bounding box center [309, 343] width 22 height 22
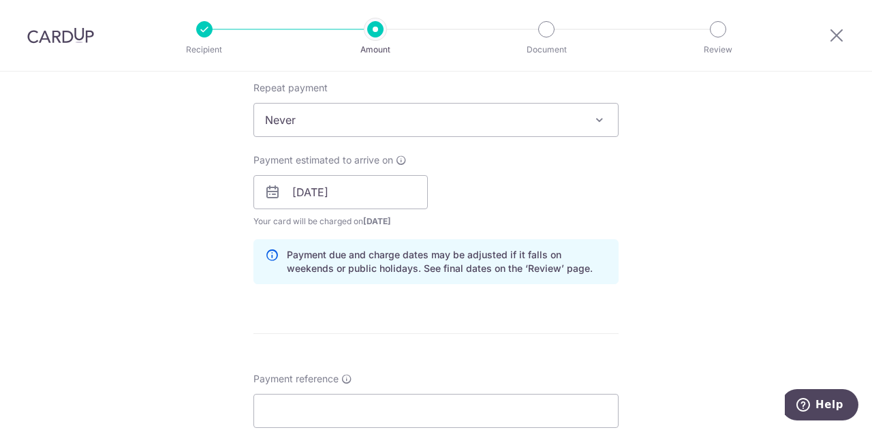
click at [206, 221] on div "Tell us more about your payment Enter payment amount SGD 50.00 50.00 Card added…" at bounding box center [436, 199] width 872 height 1344
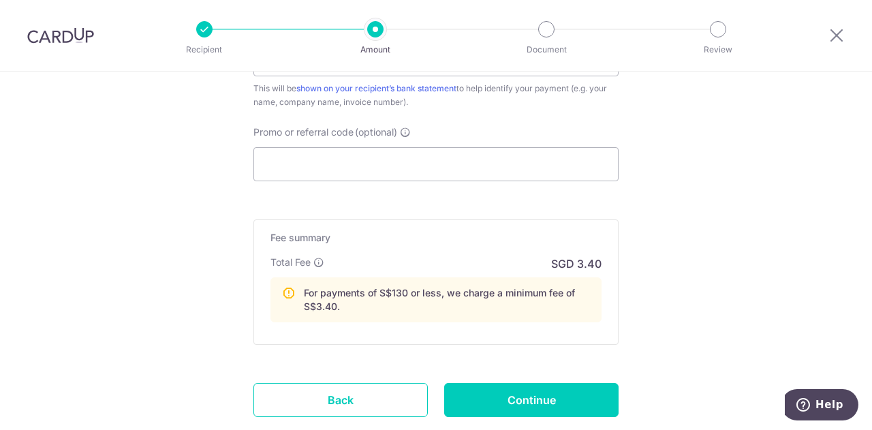
scroll to position [954, 0]
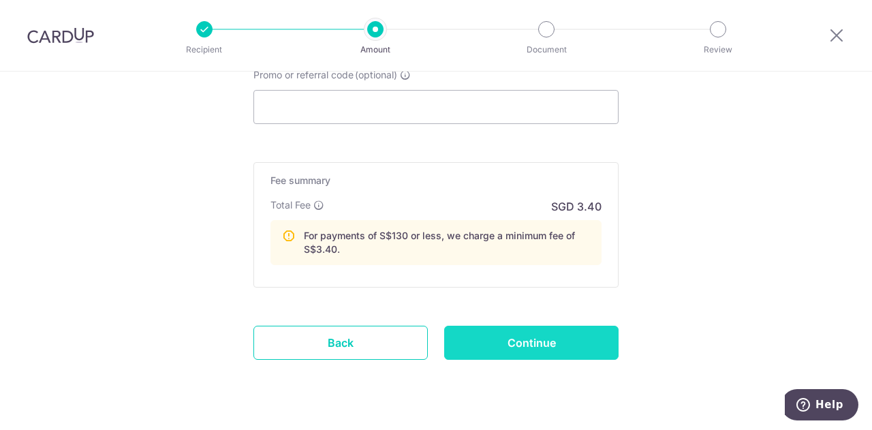
click at [554, 343] on input "Continue" at bounding box center [531, 343] width 174 height 34
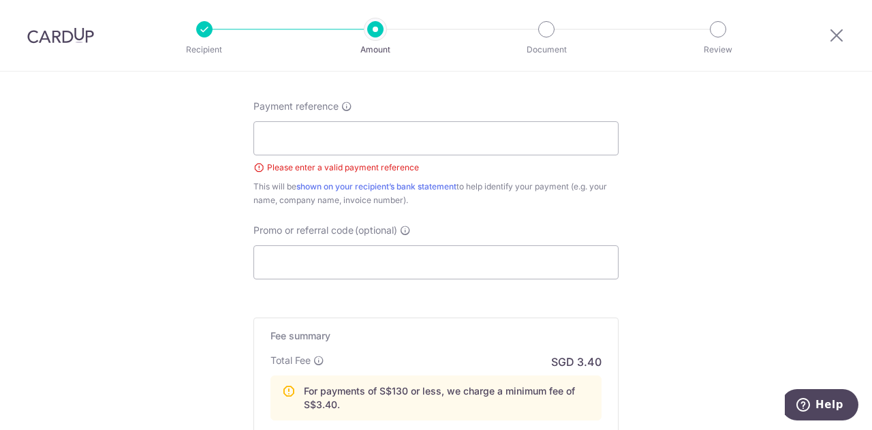
scroll to position [1001, 0]
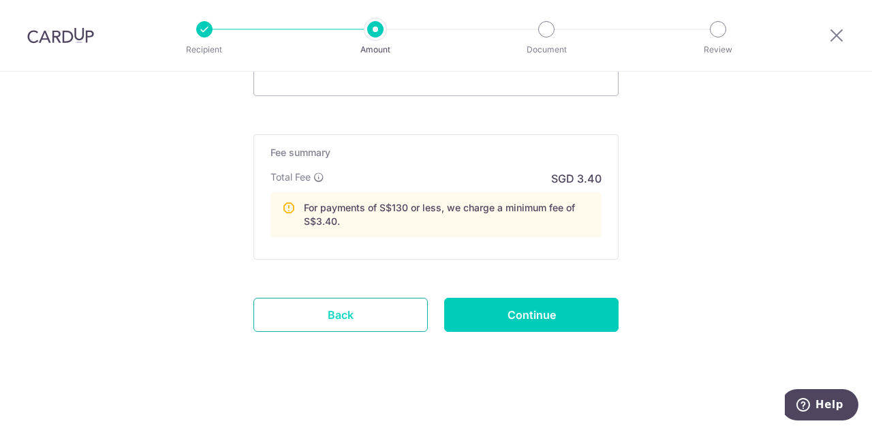
click at [330, 306] on link "Back" at bounding box center [340, 315] width 174 height 34
click at [389, 313] on link "Back" at bounding box center [340, 315] width 174 height 34
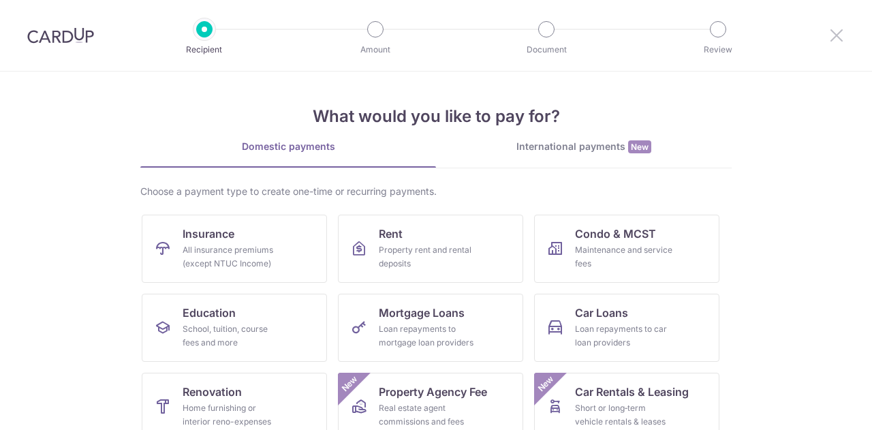
click at [836, 40] on icon at bounding box center [836, 35] width 16 height 17
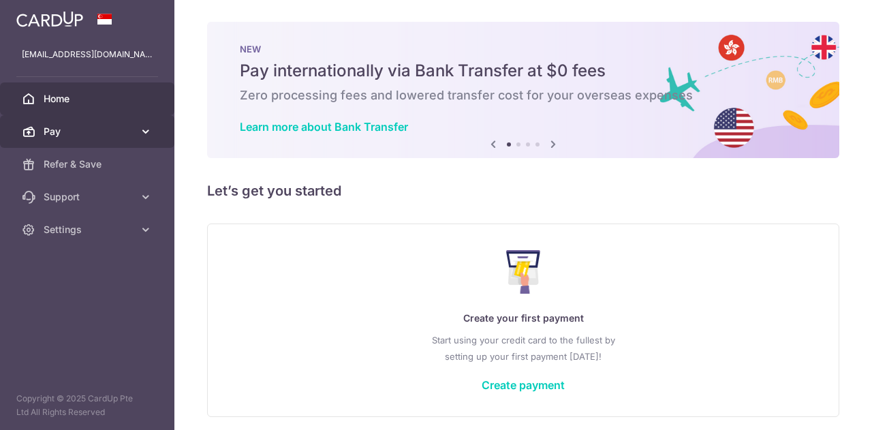
click at [129, 142] on link "Pay" at bounding box center [87, 131] width 174 height 33
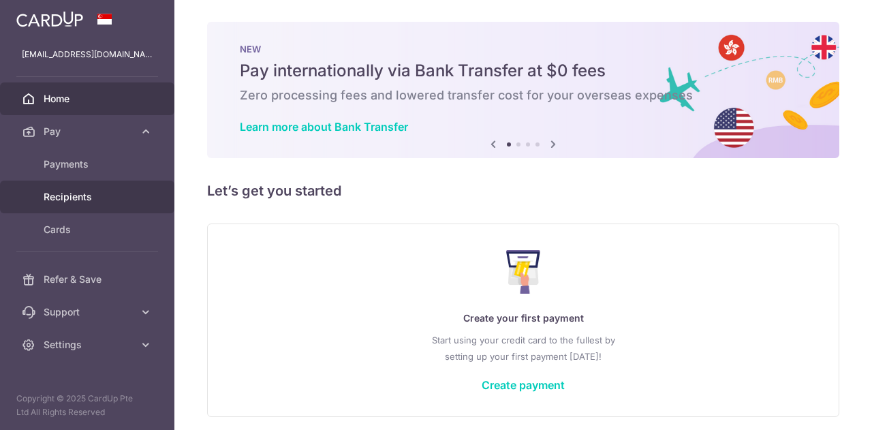
click at [110, 187] on link "Recipients" at bounding box center [87, 197] width 174 height 33
